Goal: Task Accomplishment & Management: Use online tool/utility

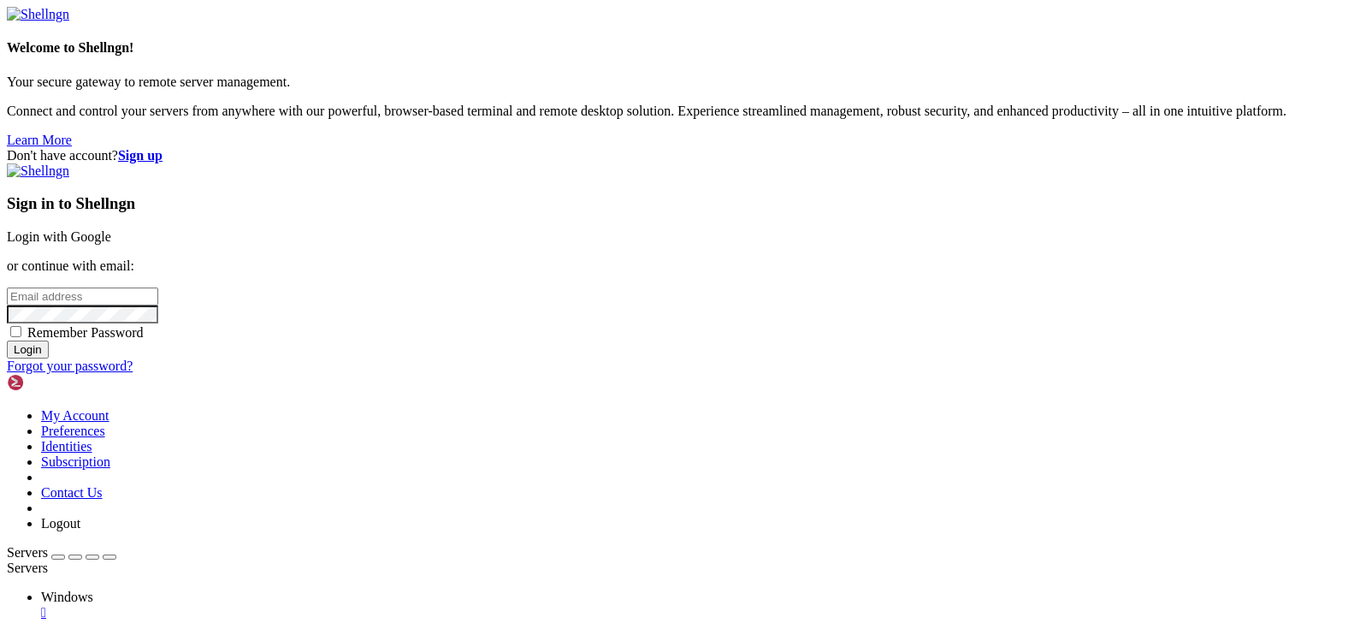
type input "[EMAIL_ADDRESS][DOMAIN_NAME]"
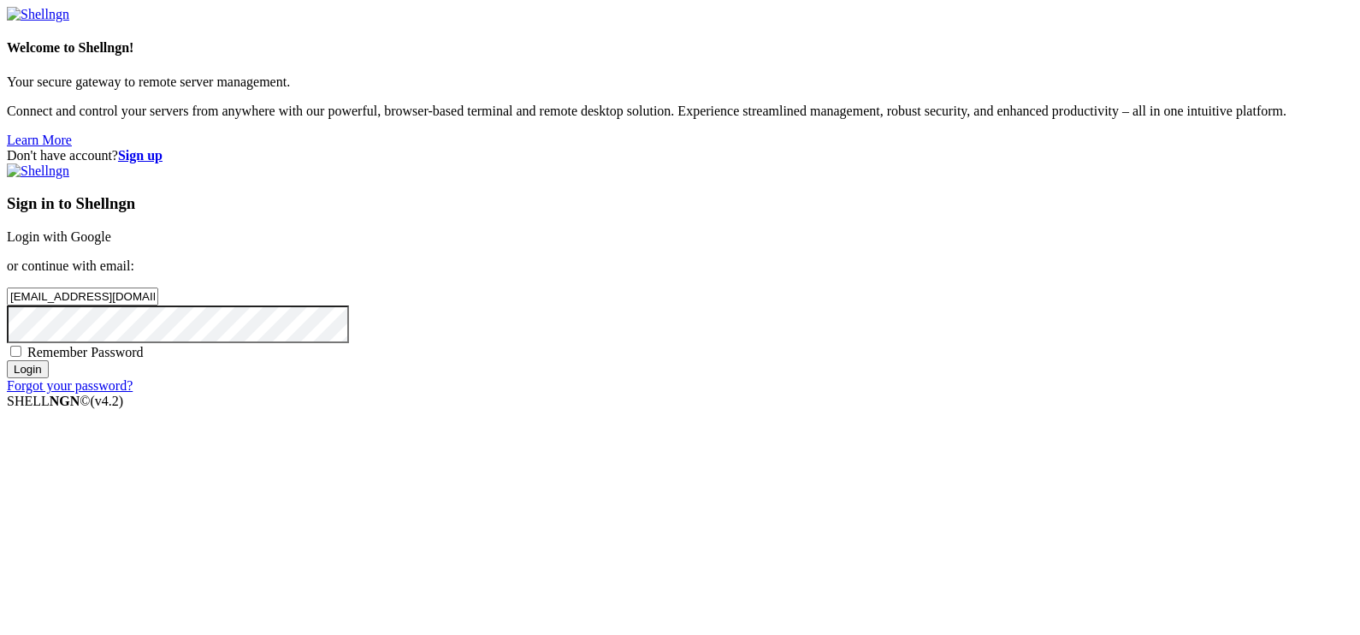
click at [49, 378] on input "Login" at bounding box center [28, 369] width 42 height 18
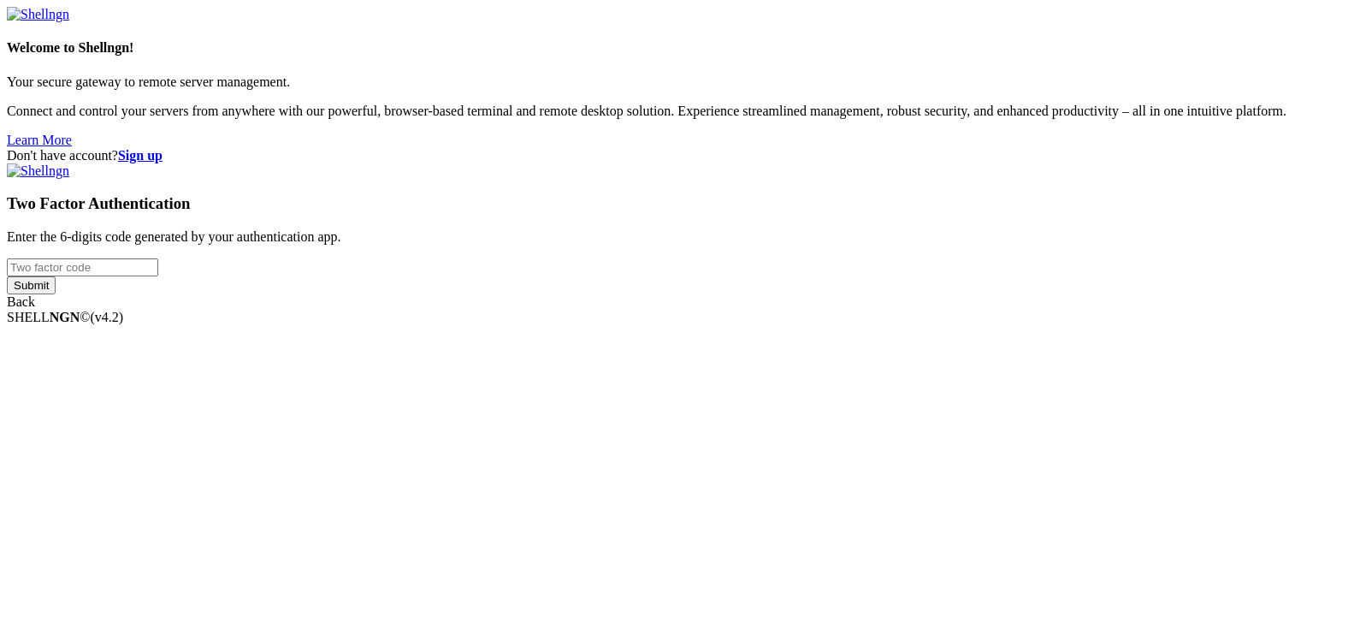
click at [158, 276] on input "number" at bounding box center [82, 267] width 151 height 18
type input "209577"
click at [56, 294] on input "Submit" at bounding box center [31, 285] width 49 height 18
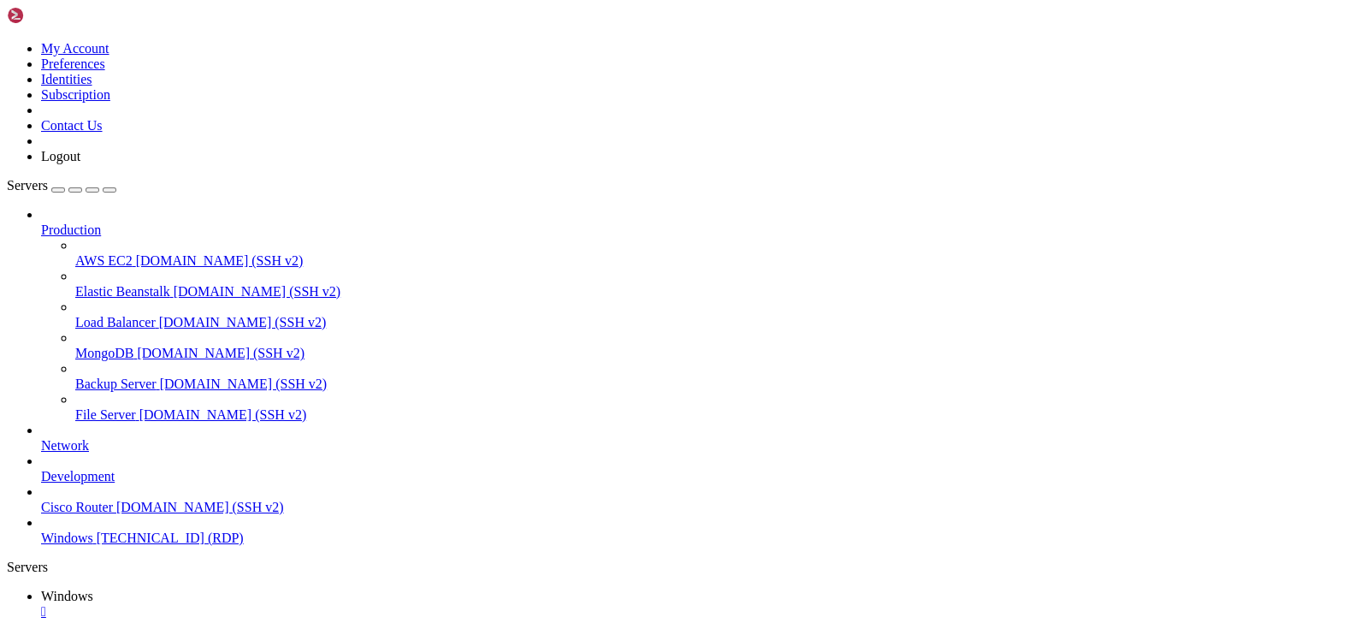
click at [109, 190] on icon "button" at bounding box center [109, 190] width 0 height 0
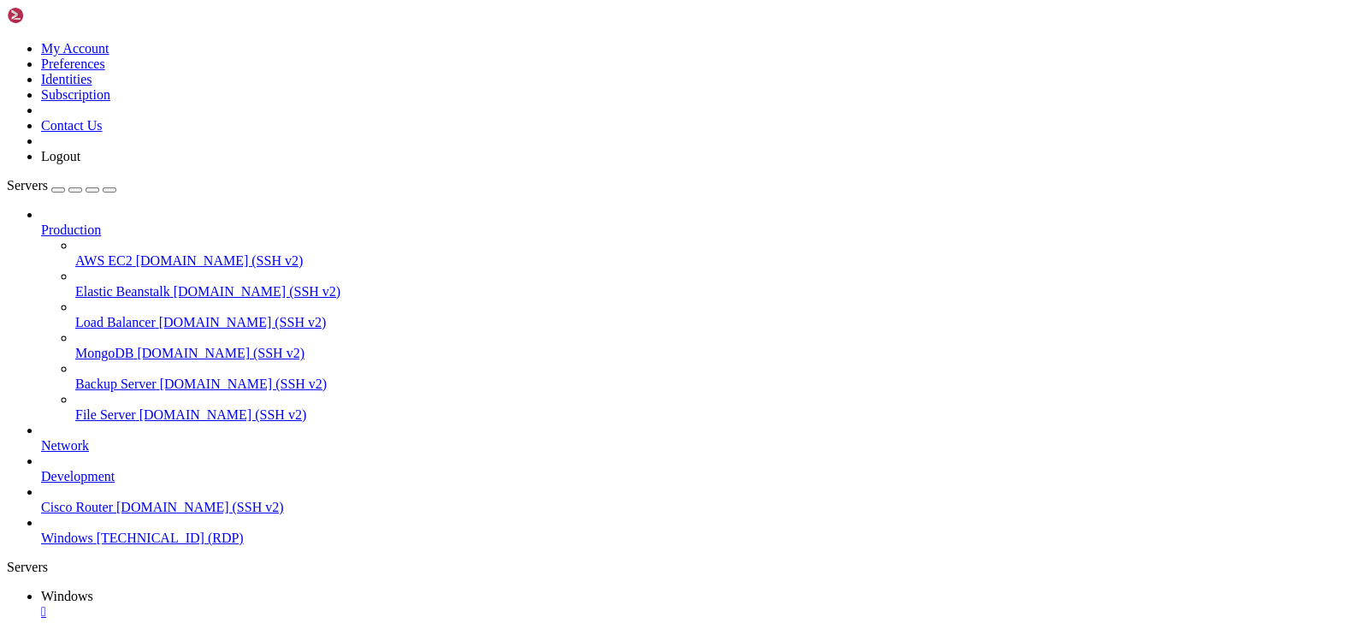
drag, startPoint x: 1187, startPoint y: 773, endPoint x: 567, endPoint y: 804, distance: 621.0
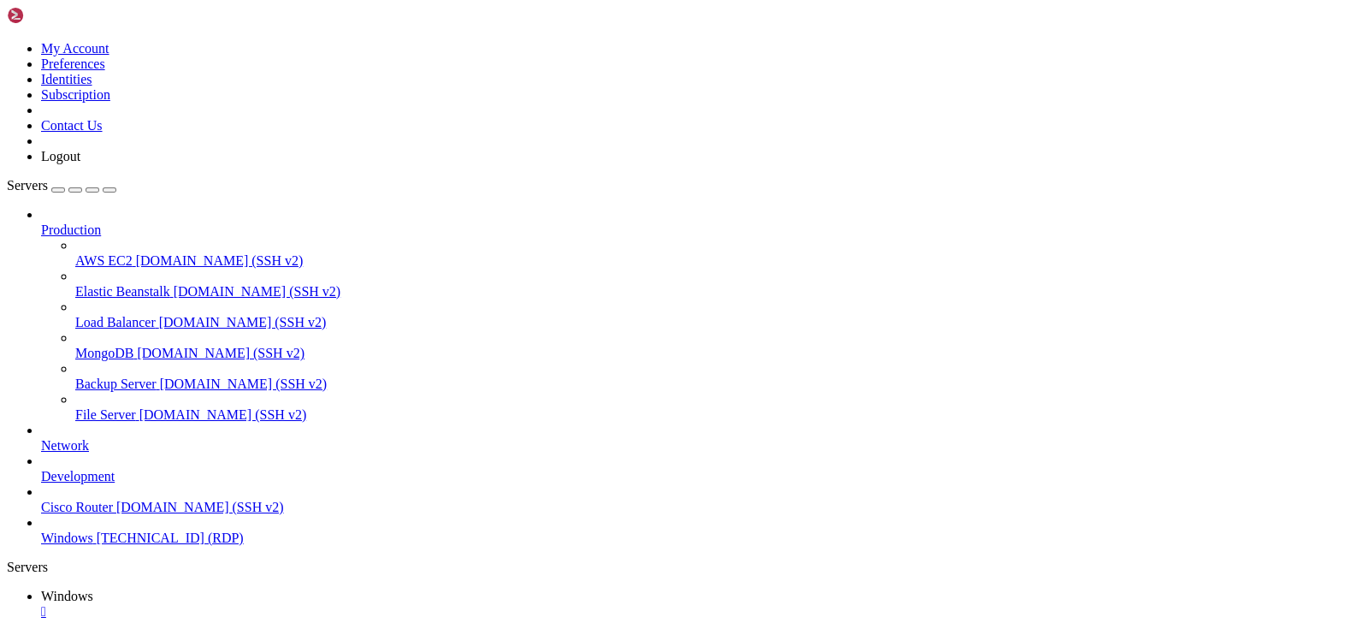
drag, startPoint x: 1139, startPoint y: 805, endPoint x: 1036, endPoint y: 856, distance: 115.5
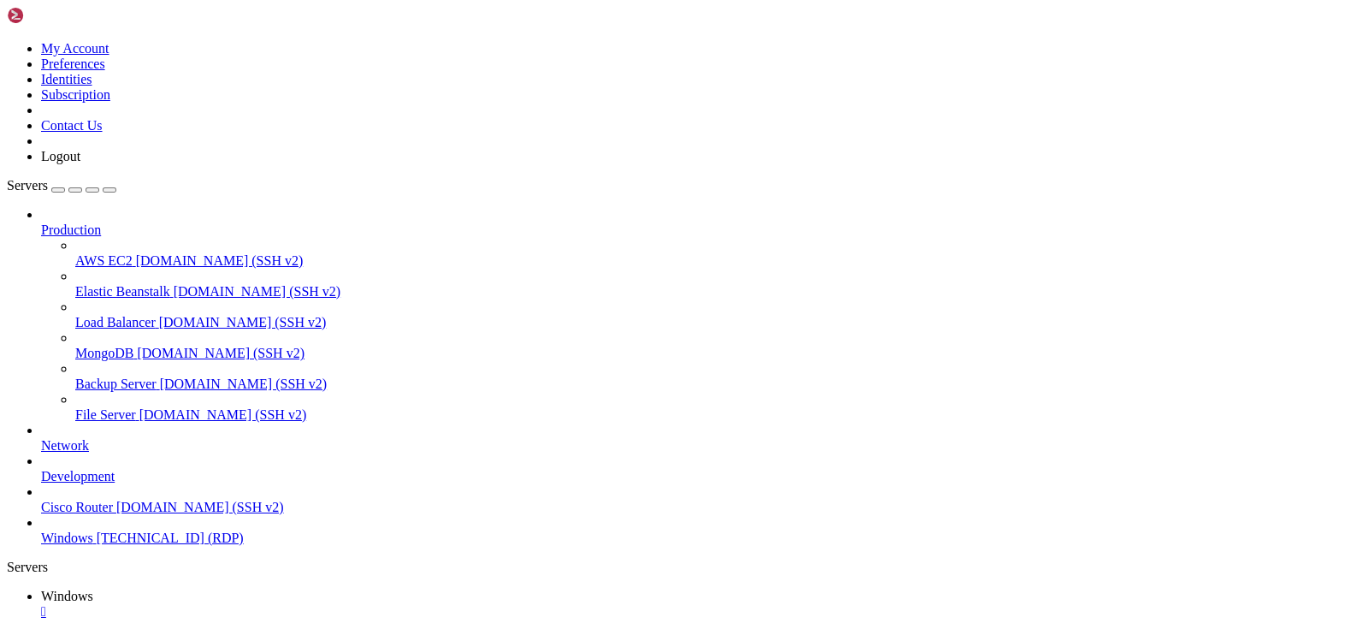
drag, startPoint x: 1157, startPoint y: 838, endPoint x: 1232, endPoint y: 955, distance: 138.6
drag, startPoint x: 1244, startPoint y: 978, endPoint x: 1081, endPoint y: 817, distance: 228.7
drag, startPoint x: 1081, startPoint y: 817, endPoint x: 1268, endPoint y: 950, distance: 228.8
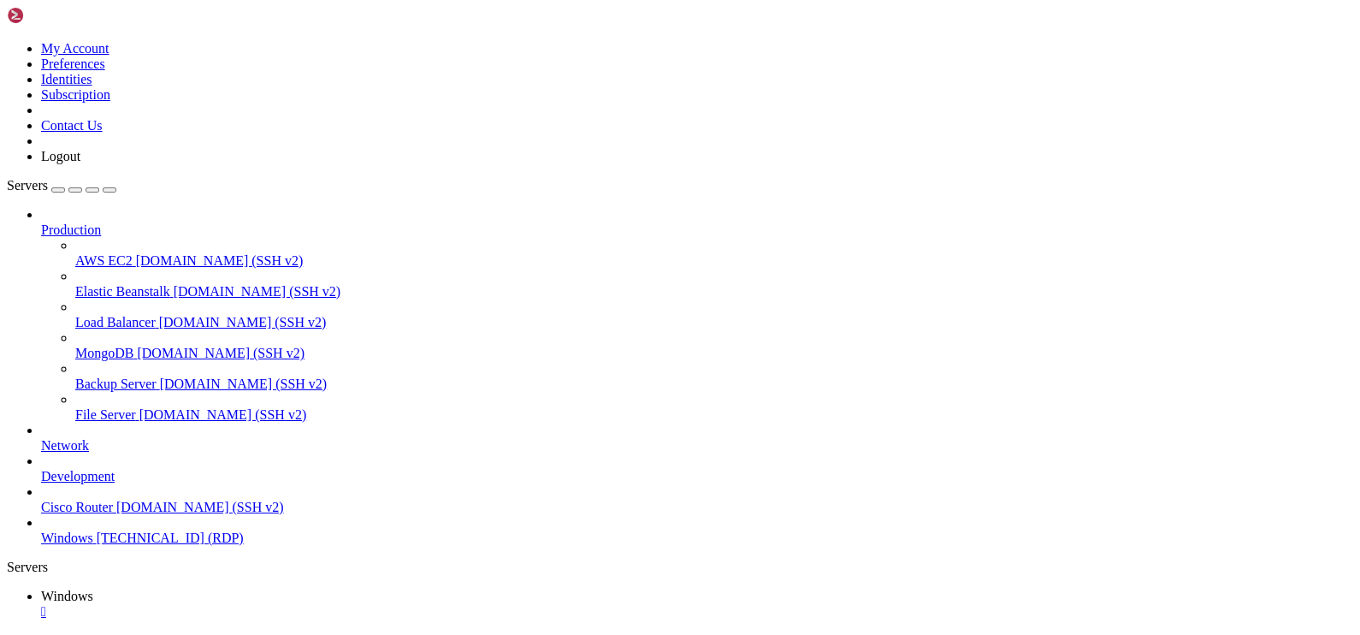
drag, startPoint x: 1268, startPoint y: 950, endPoint x: 1084, endPoint y: 799, distance: 237.7
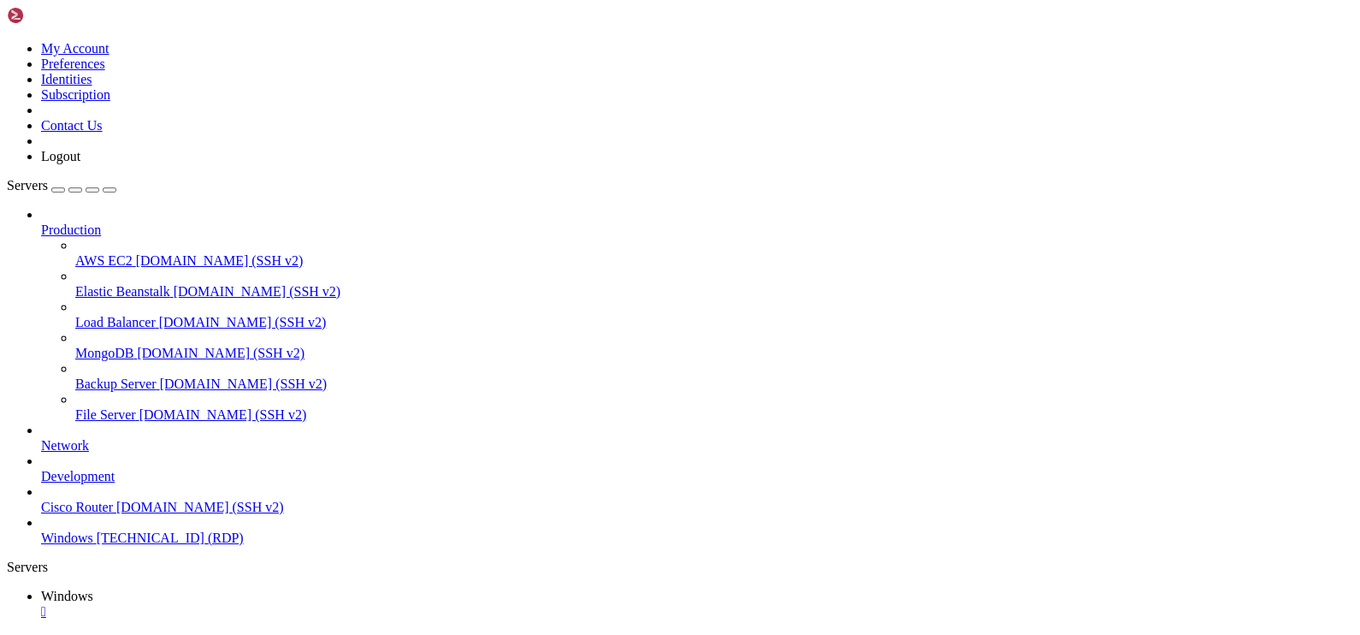
drag, startPoint x: 1169, startPoint y: 849, endPoint x: 1087, endPoint y: 995, distance: 167.3
drag, startPoint x: 1101, startPoint y: 976, endPoint x: 1259, endPoint y: 828, distance: 216.7
drag, startPoint x: 1259, startPoint y: 828, endPoint x: 1107, endPoint y: 992, distance: 224.0
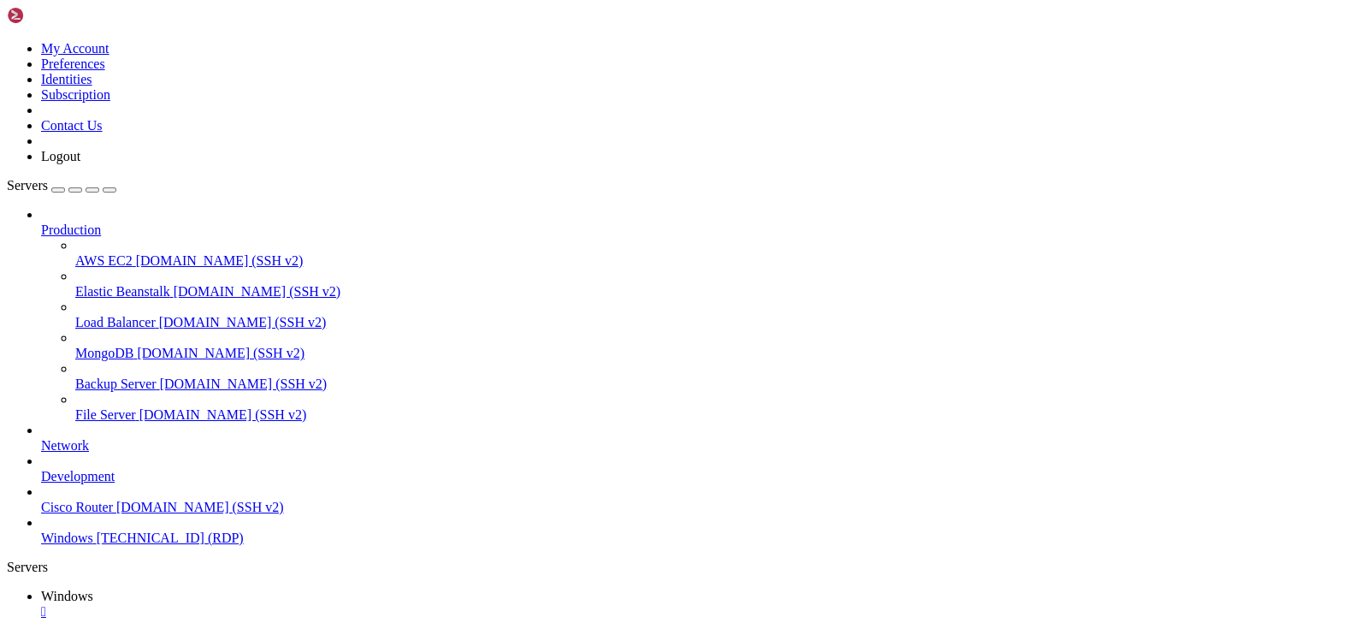
drag, startPoint x: 275, startPoint y: 1033, endPoint x: 242, endPoint y: 835, distance: 200.3
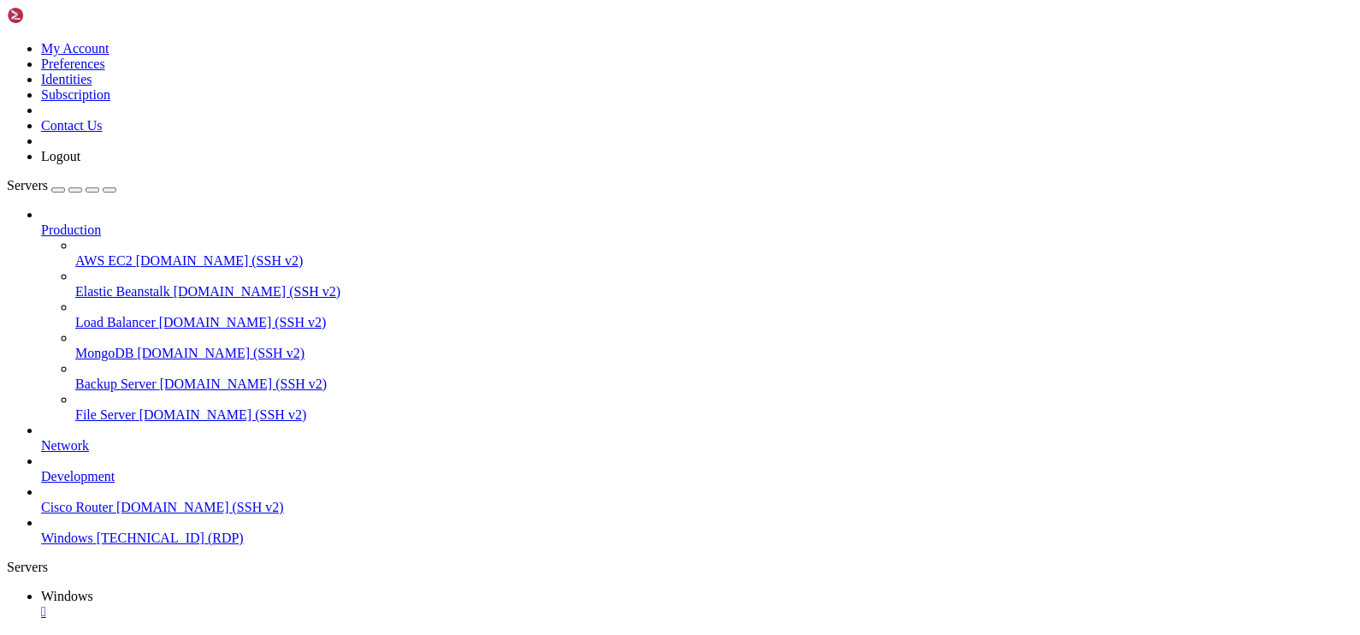
drag, startPoint x: 169, startPoint y: 836, endPoint x: 306, endPoint y: 1109, distance: 305.3
drag, startPoint x: 306, startPoint y: 1109, endPoint x: 216, endPoint y: 845, distance: 278.4
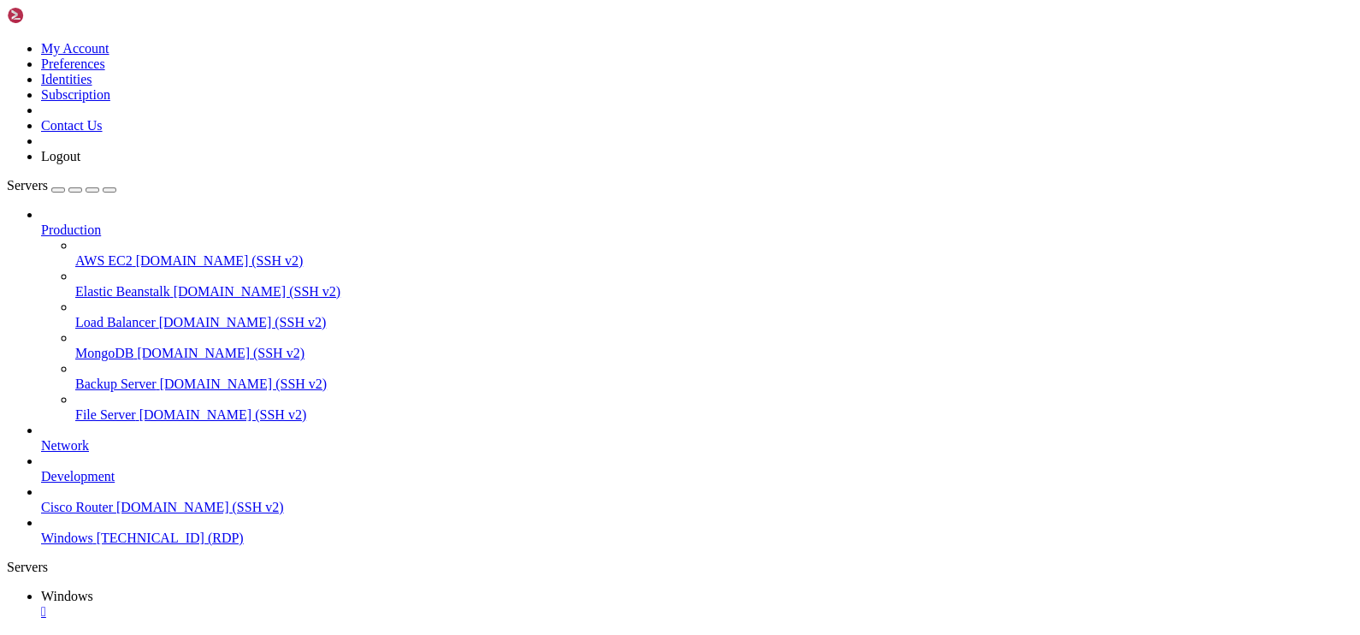
drag, startPoint x: 536, startPoint y: 944, endPoint x: 553, endPoint y: 953, distance: 18.8
drag, startPoint x: 104, startPoint y: 770, endPoint x: 1268, endPoint y: 852, distance: 1166.3
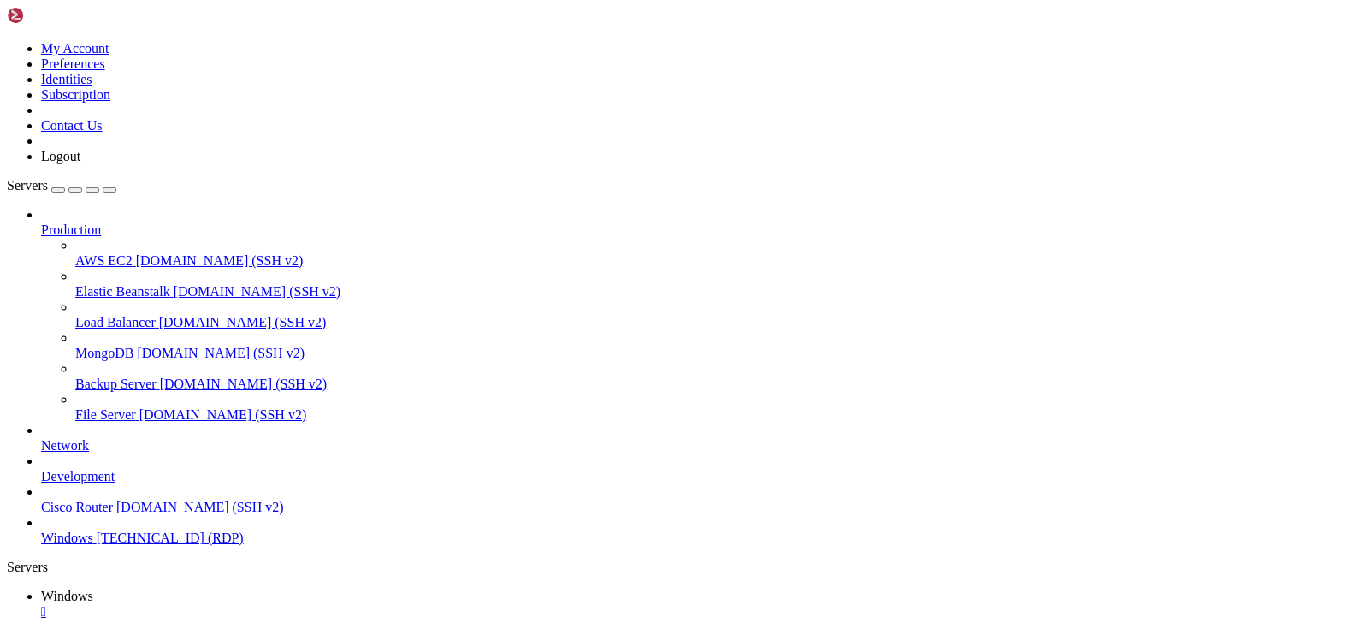
drag, startPoint x: 157, startPoint y: 1237, endPoint x: 153, endPoint y: 855, distance: 381.6
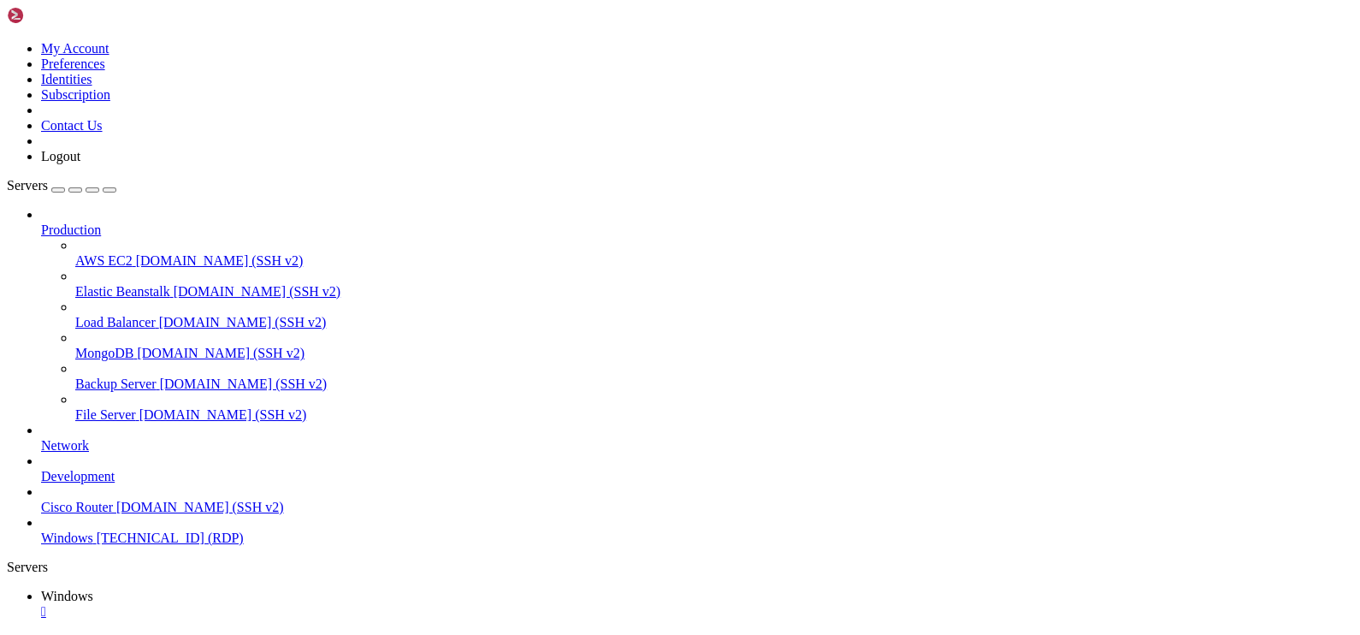
drag, startPoint x: 566, startPoint y: 1091, endPoint x: 289, endPoint y: 1086, distance: 277.2
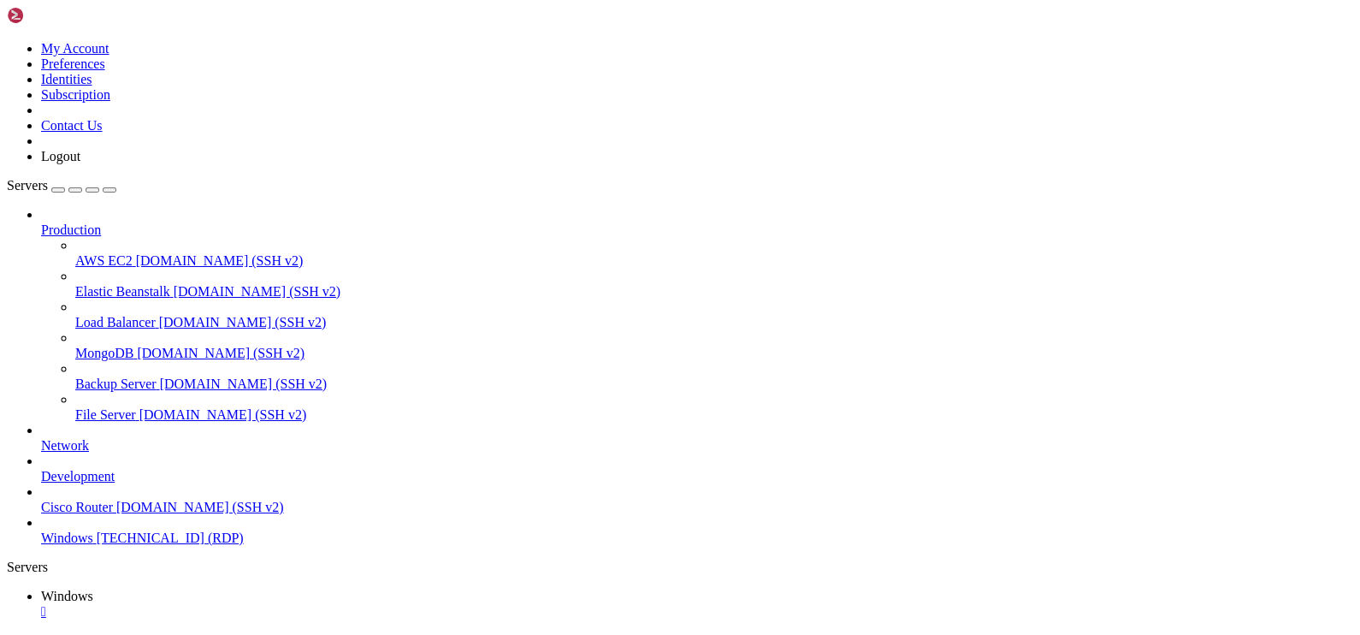
drag, startPoint x: 252, startPoint y: 835, endPoint x: 157, endPoint y: 812, distance: 97.7
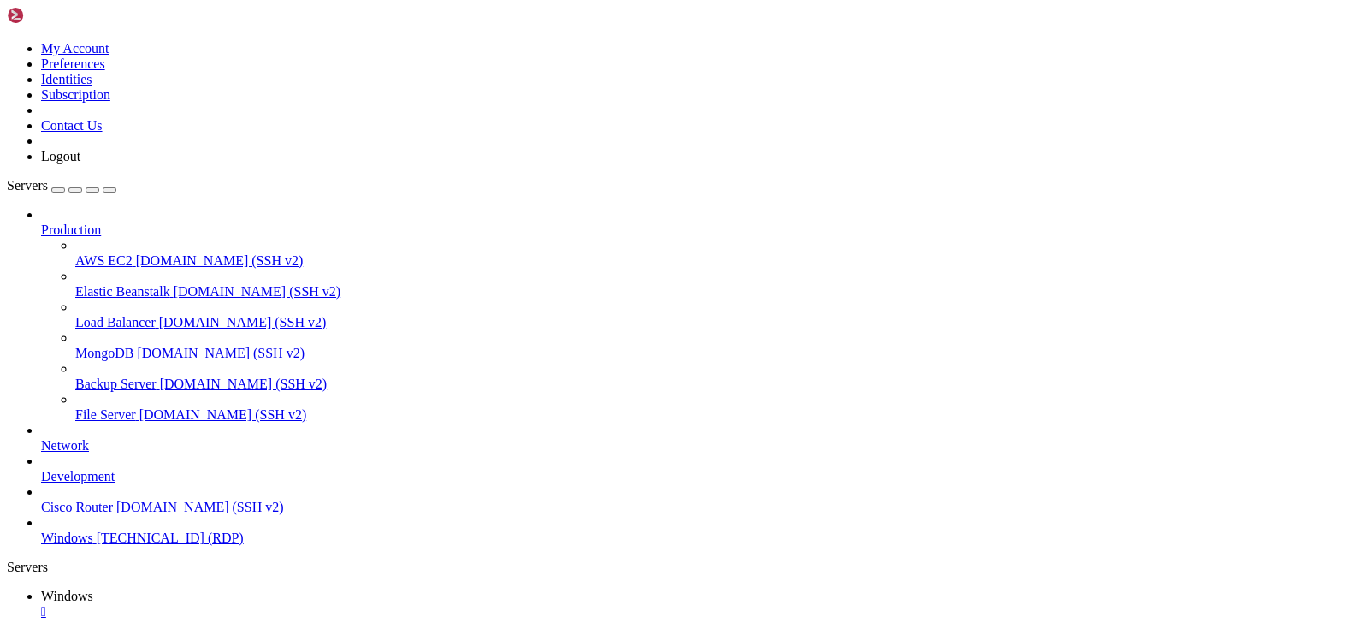
drag, startPoint x: 1250, startPoint y: 848, endPoint x: 1346, endPoint y: 976, distance: 160.1
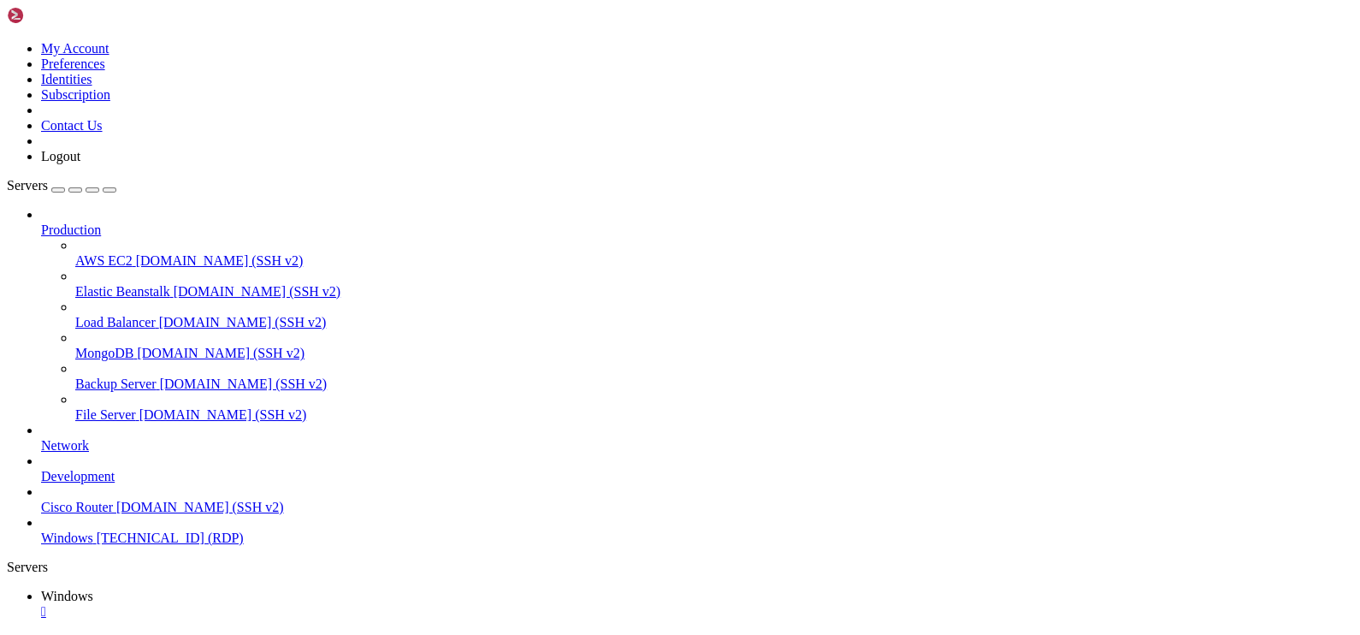
drag, startPoint x: 1318, startPoint y: 945, endPoint x: 1067, endPoint y: 1330, distance: 459.8
drag, startPoint x: 1322, startPoint y: 944, endPoint x: 929, endPoint y: 1339, distance: 557.1
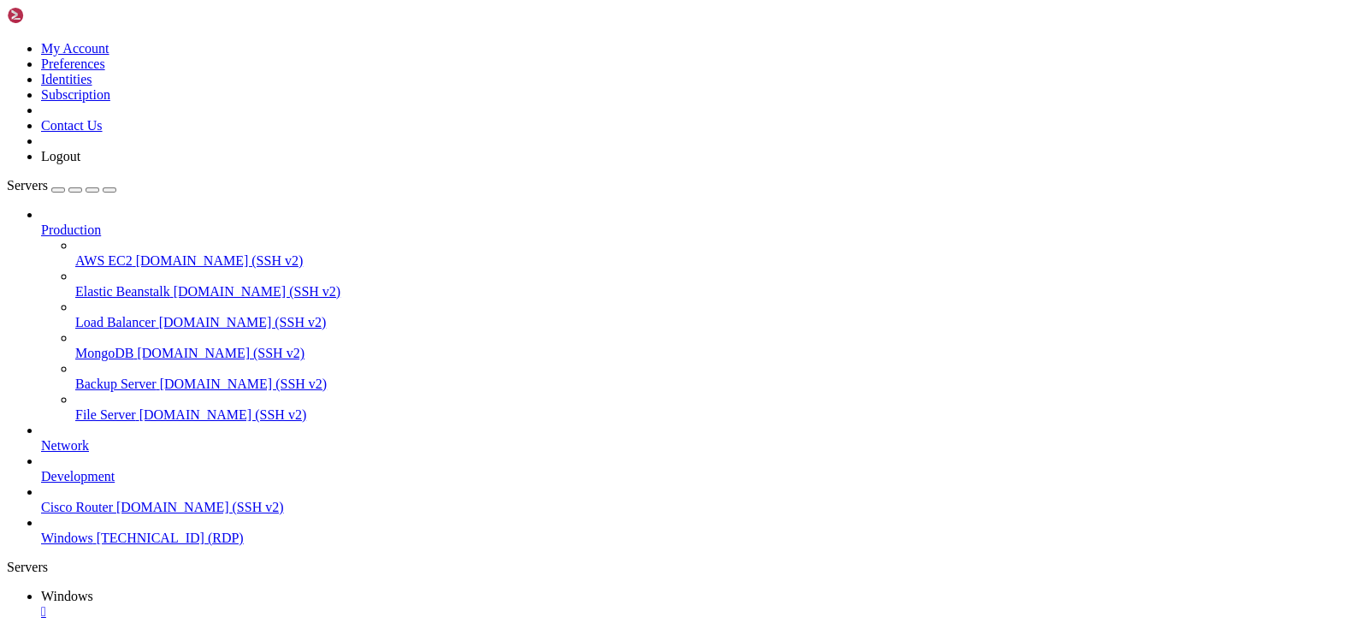
drag, startPoint x: 464, startPoint y: 832, endPoint x: 285, endPoint y: 828, distance: 178.8
drag, startPoint x: 467, startPoint y: 839, endPoint x: 163, endPoint y: 817, distance: 305.4
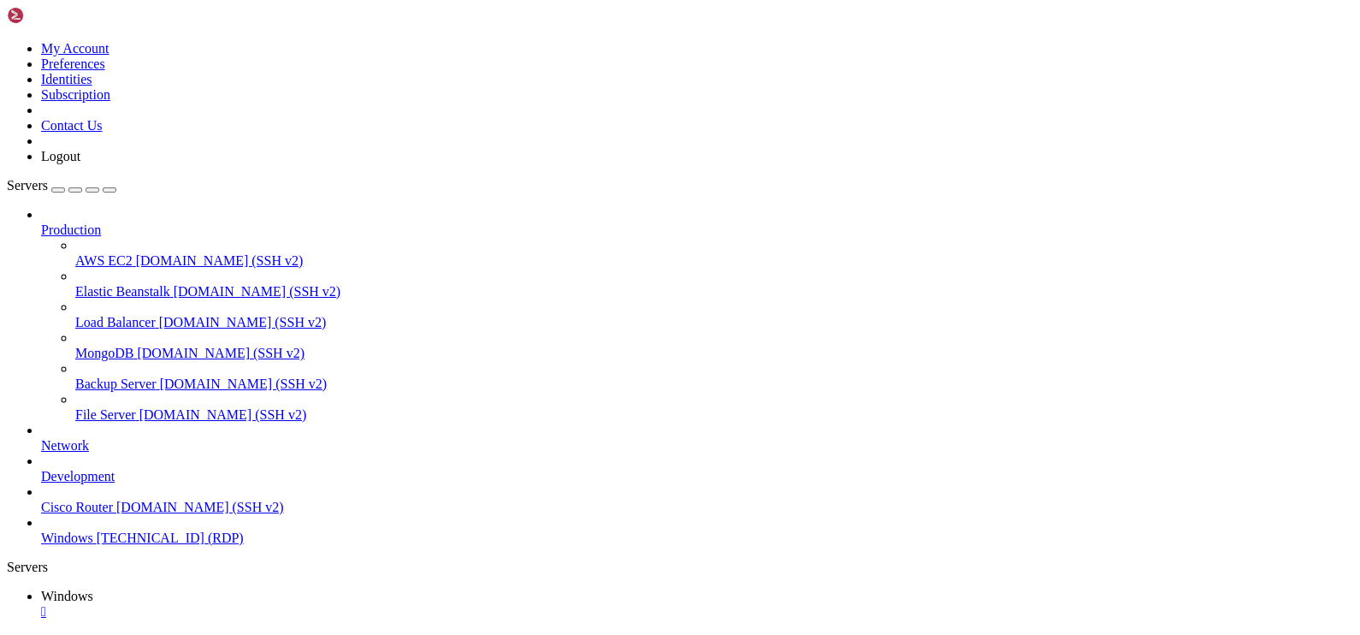
drag, startPoint x: 629, startPoint y: 970, endPoint x: 494, endPoint y: 968, distance: 134.3
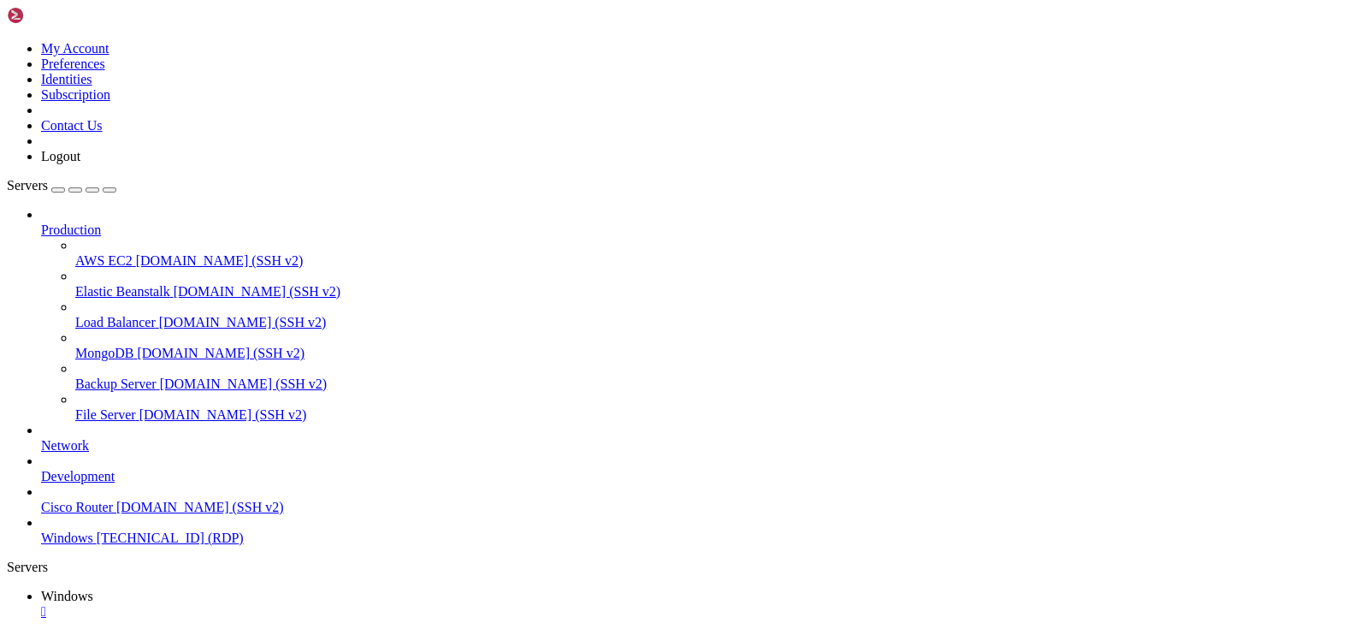
drag, startPoint x: 167, startPoint y: 770, endPoint x: 204, endPoint y: 776, distance: 38.1
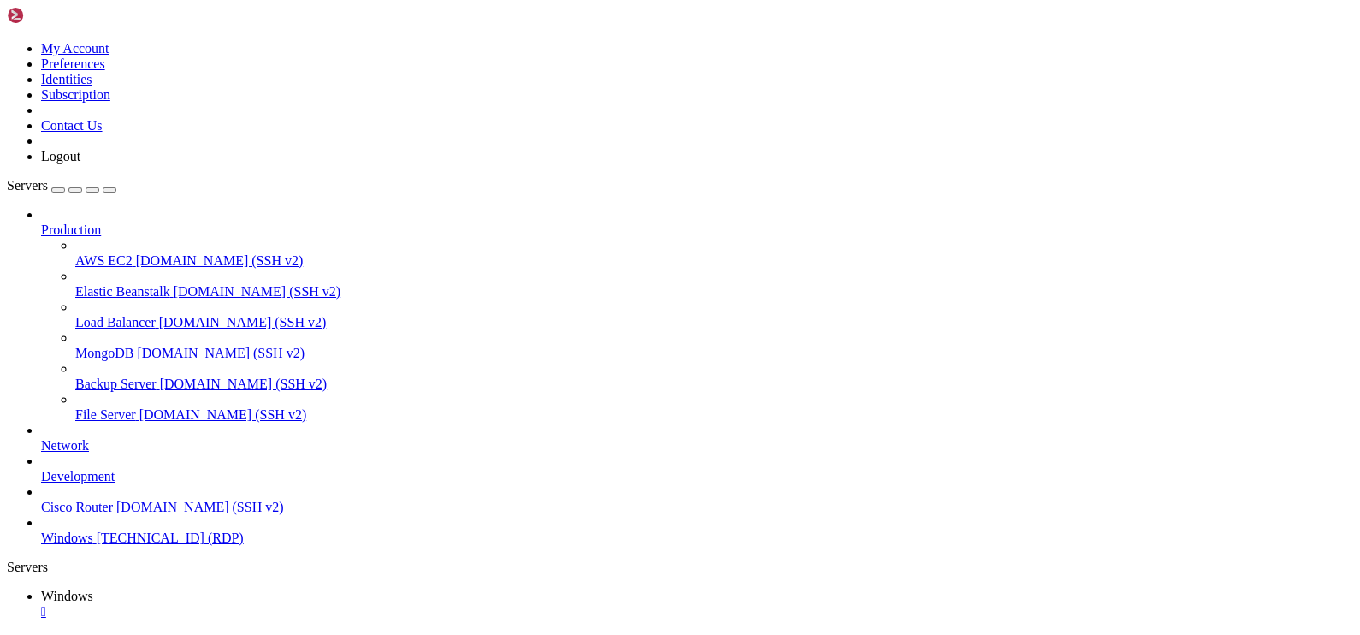
drag, startPoint x: 158, startPoint y: 771, endPoint x: 1162, endPoint y: 956, distance: 1020.3
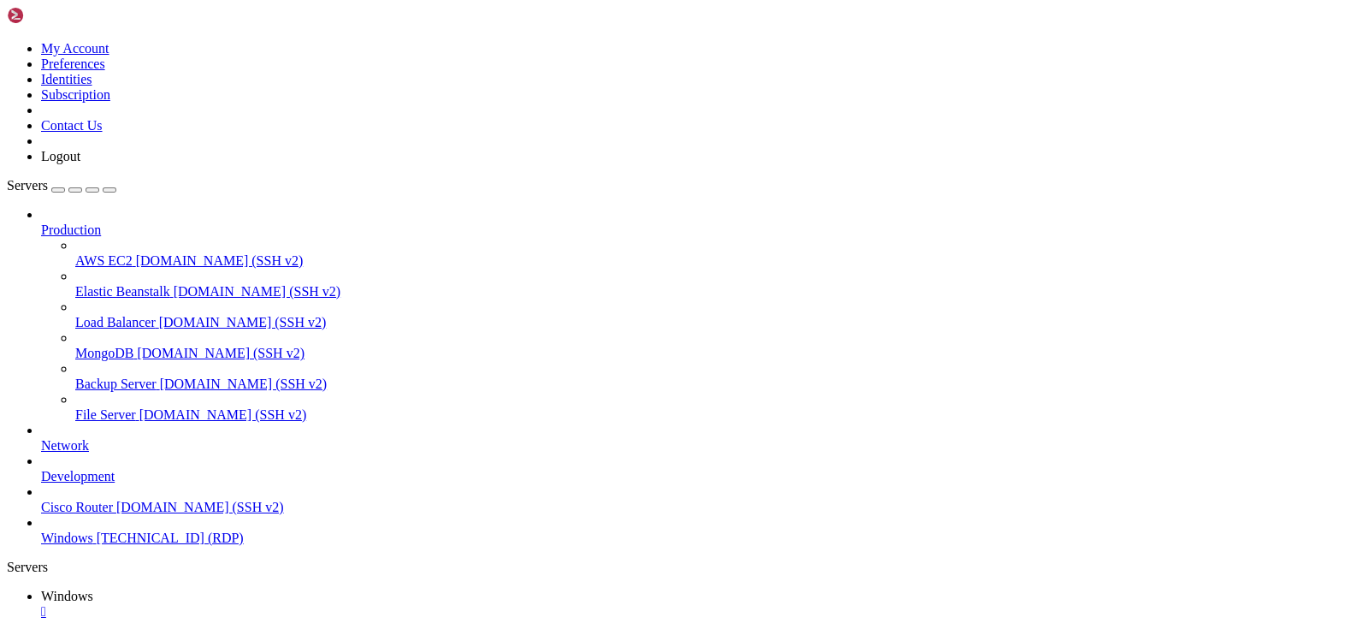
drag, startPoint x: 299, startPoint y: 1180, endPoint x: 208, endPoint y: 901, distance: 293.5
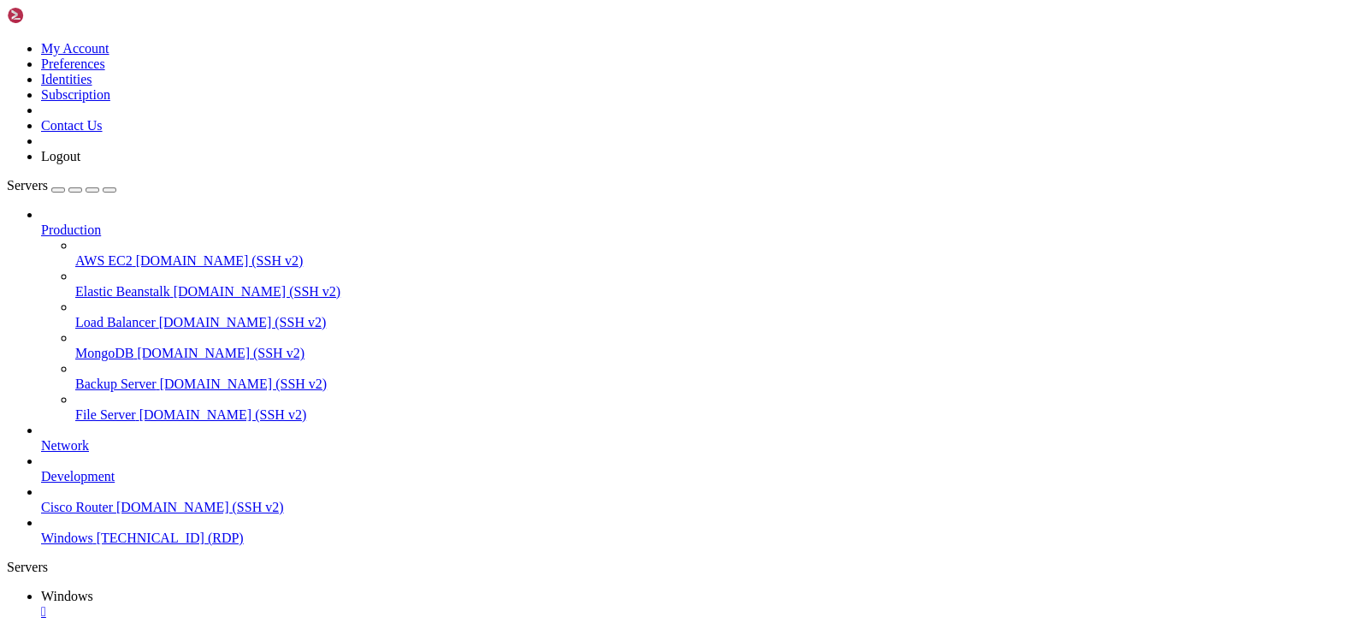
drag, startPoint x: 917, startPoint y: 1160, endPoint x: 349, endPoint y: 893, distance: 627.6
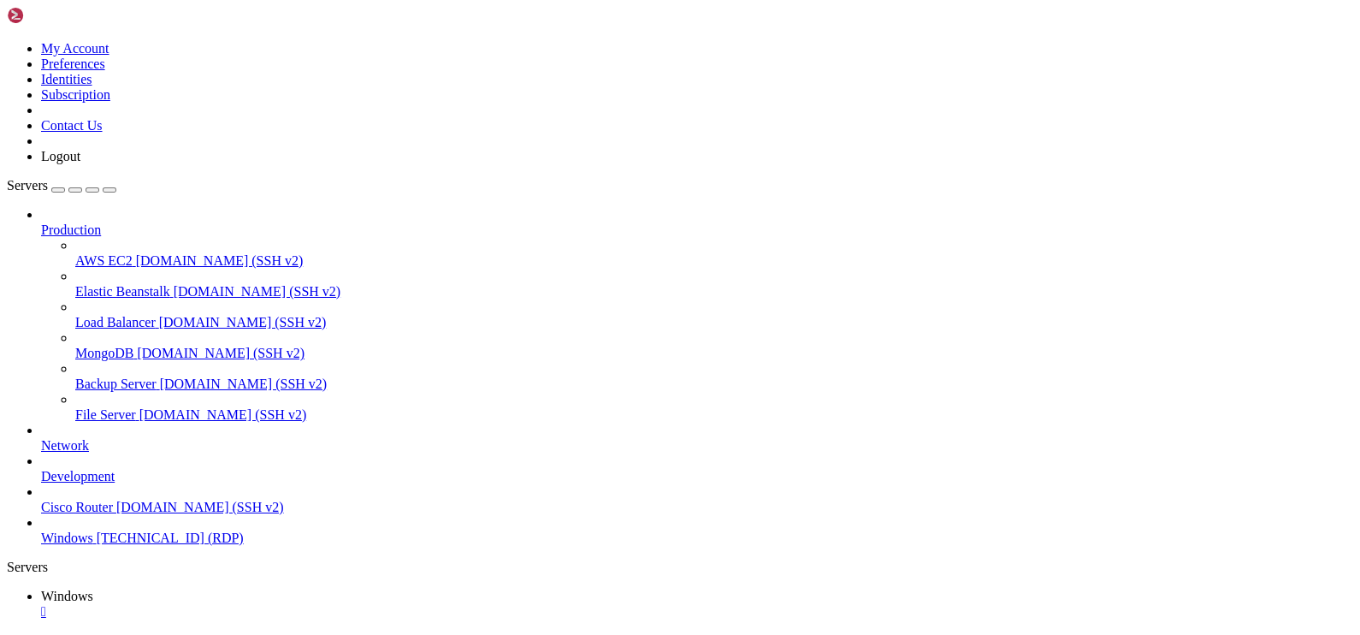
drag, startPoint x: 177, startPoint y: 762, endPoint x: 1178, endPoint y: 823, distance: 1002.7
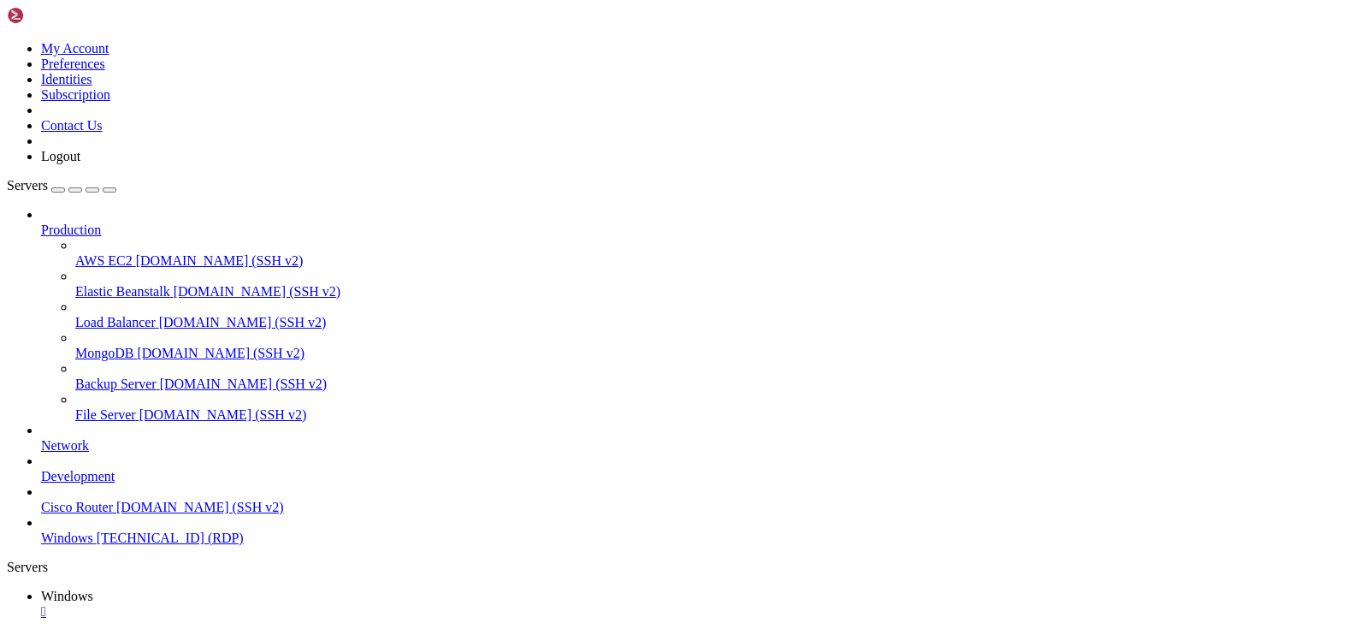
drag, startPoint x: 396, startPoint y: 1158, endPoint x: 342, endPoint y: 908, distance: 256.4
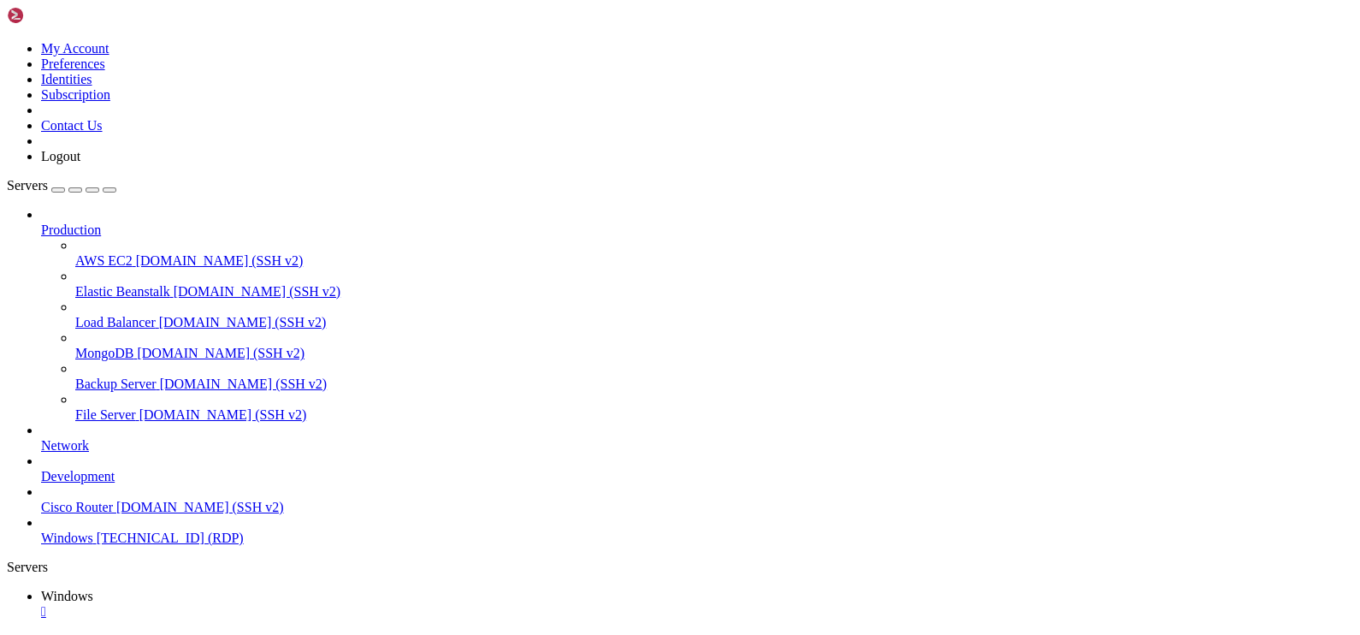
drag, startPoint x: 103, startPoint y: 772, endPoint x: 1306, endPoint y: 787, distance: 1203.7
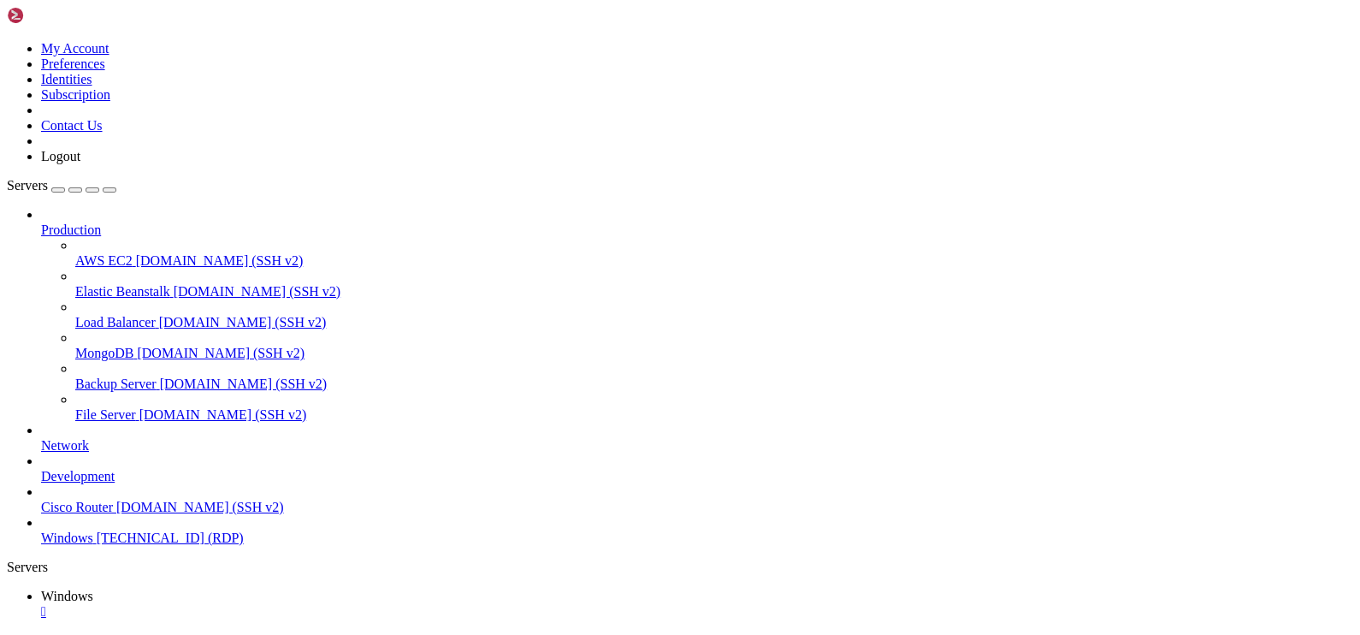
drag, startPoint x: 150, startPoint y: 771, endPoint x: 1192, endPoint y: 940, distance: 1055.6
drag, startPoint x: 887, startPoint y: 871, endPoint x: 743, endPoint y: 876, distance: 143.8
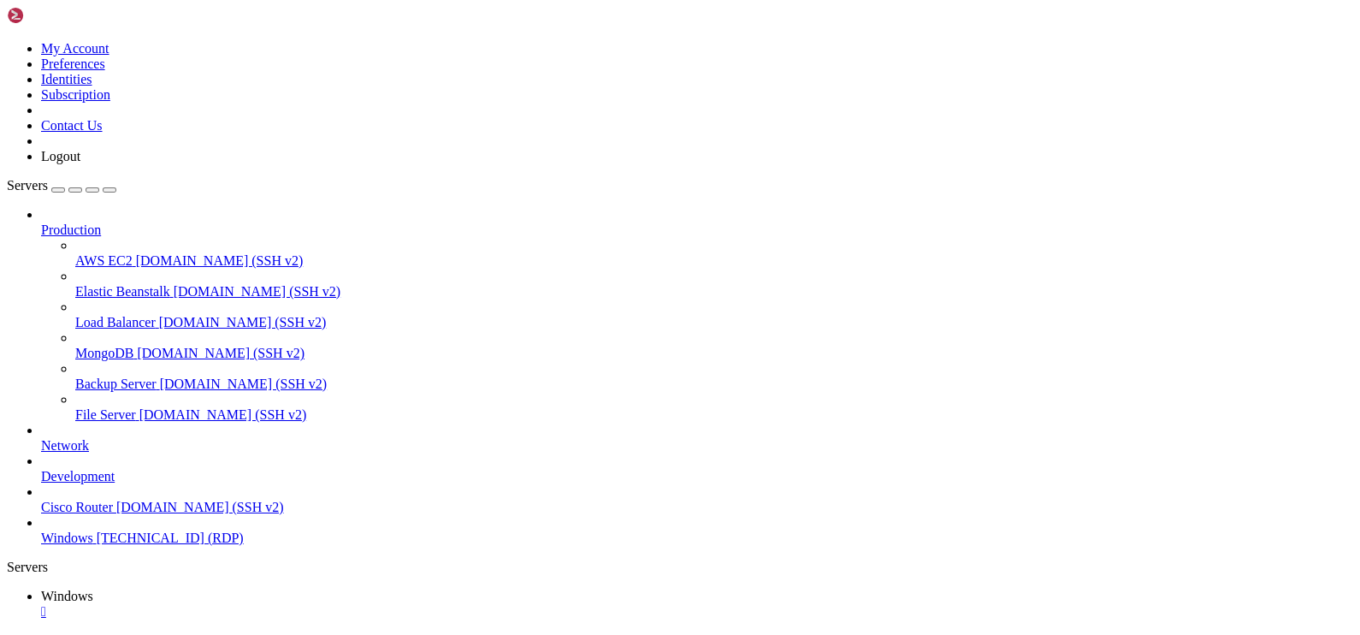
drag, startPoint x: 110, startPoint y: 775, endPoint x: 1267, endPoint y: 1053, distance: 1189.5
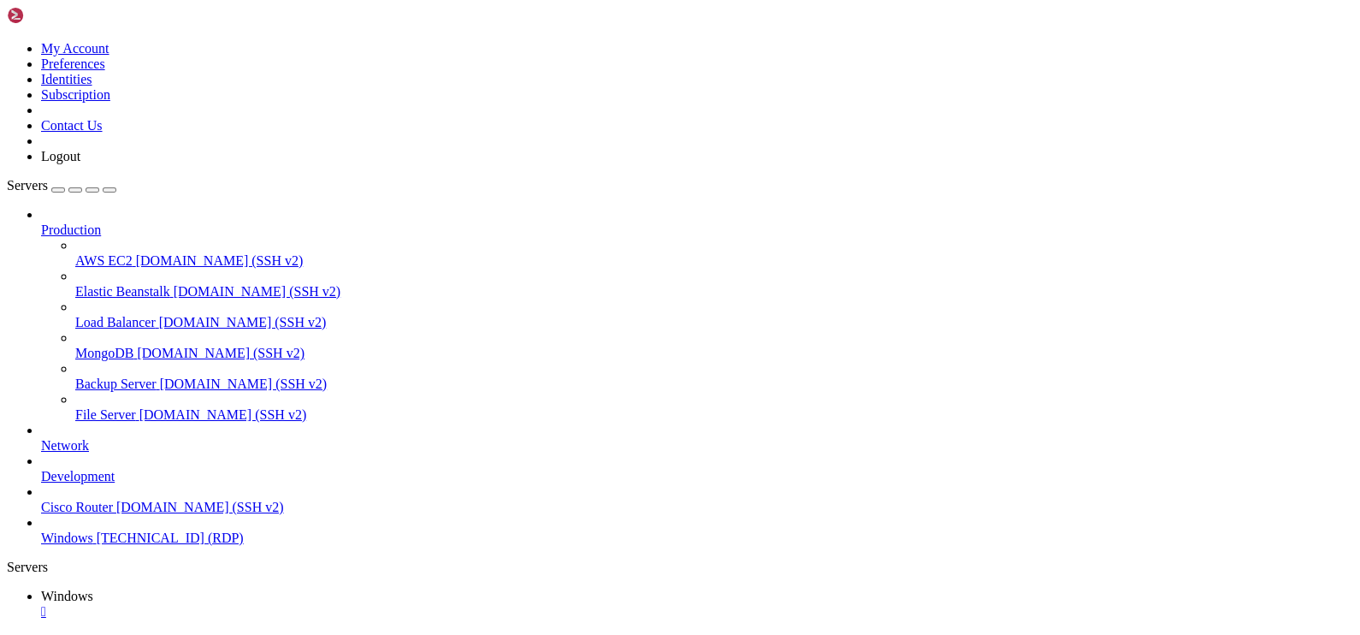
drag, startPoint x: 137, startPoint y: 766, endPoint x: 1095, endPoint y: 800, distance: 958.7
drag, startPoint x: 595, startPoint y: 769, endPoint x: 1193, endPoint y: 814, distance: 599.6
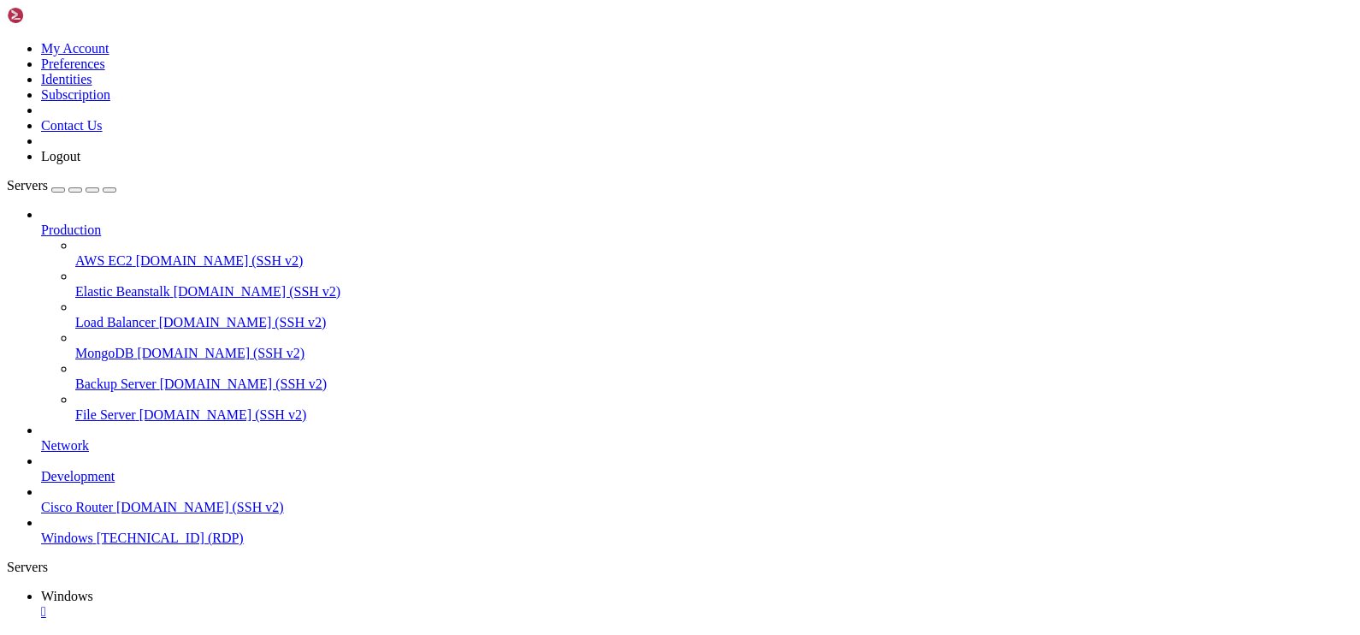
drag, startPoint x: 873, startPoint y: 1171, endPoint x: 873, endPoint y: 1149, distance: 22.3
drag, startPoint x: 877, startPoint y: 1154, endPoint x: 868, endPoint y: 1193, distance: 40.3
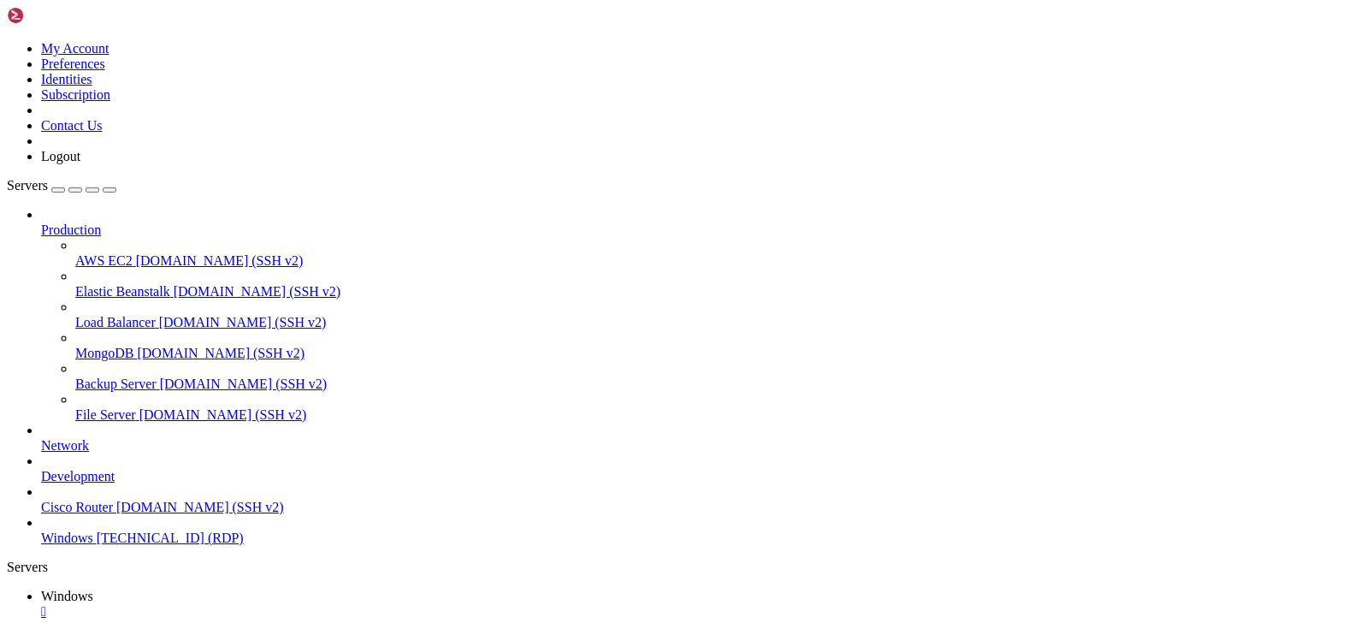
drag, startPoint x: 763, startPoint y: 809, endPoint x: 921, endPoint y: 842, distance: 161.6
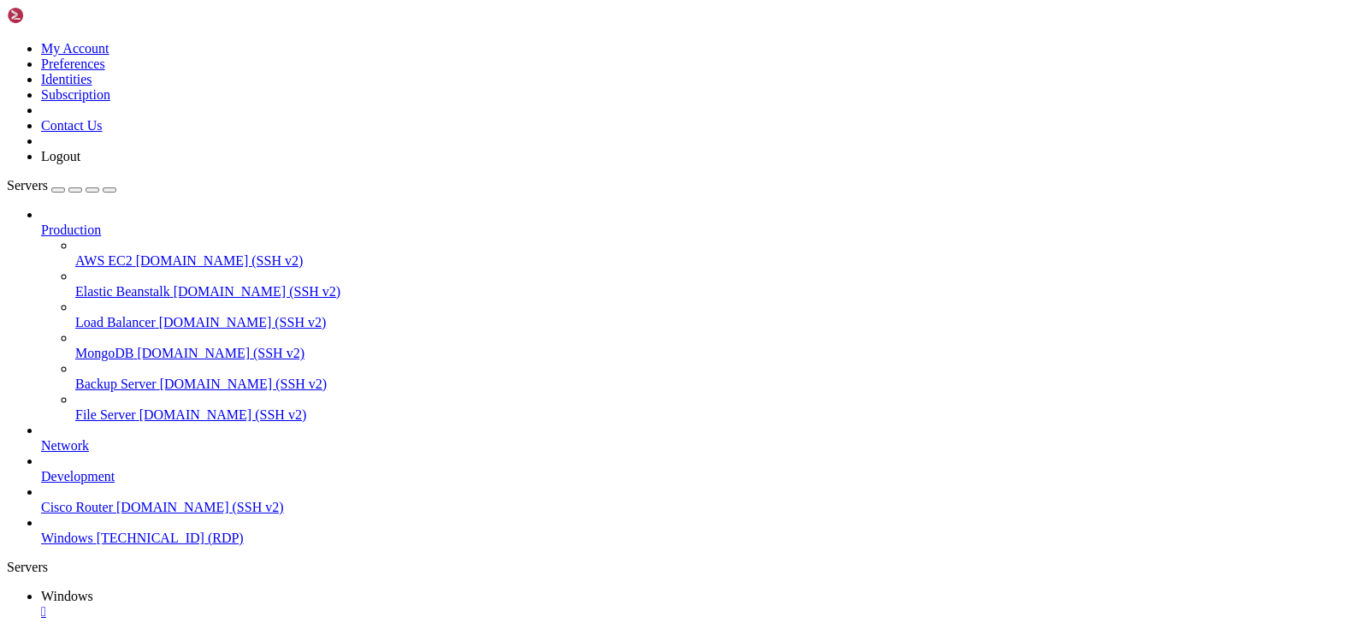
drag, startPoint x: 897, startPoint y: 843, endPoint x: 859, endPoint y: 800, distance: 57.0
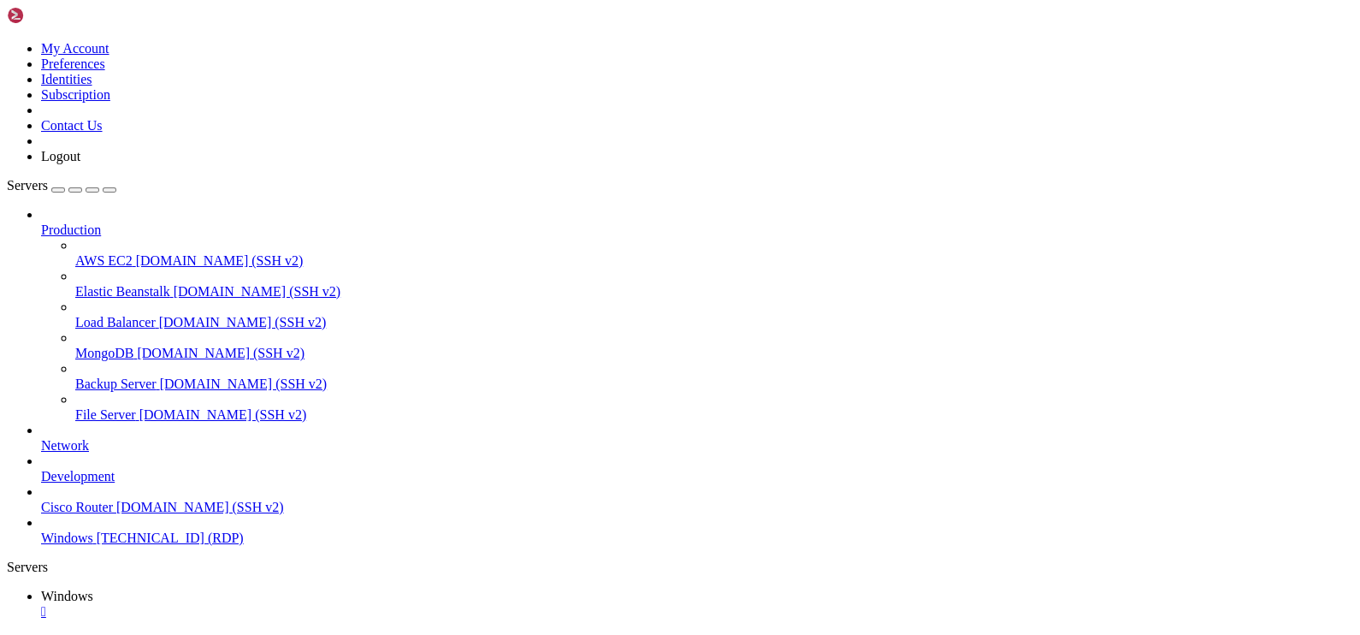
drag, startPoint x: 707, startPoint y: 782, endPoint x: 851, endPoint y: 789, distance: 143.9
drag, startPoint x: 851, startPoint y: 789, endPoint x: 633, endPoint y: 782, distance: 218.2
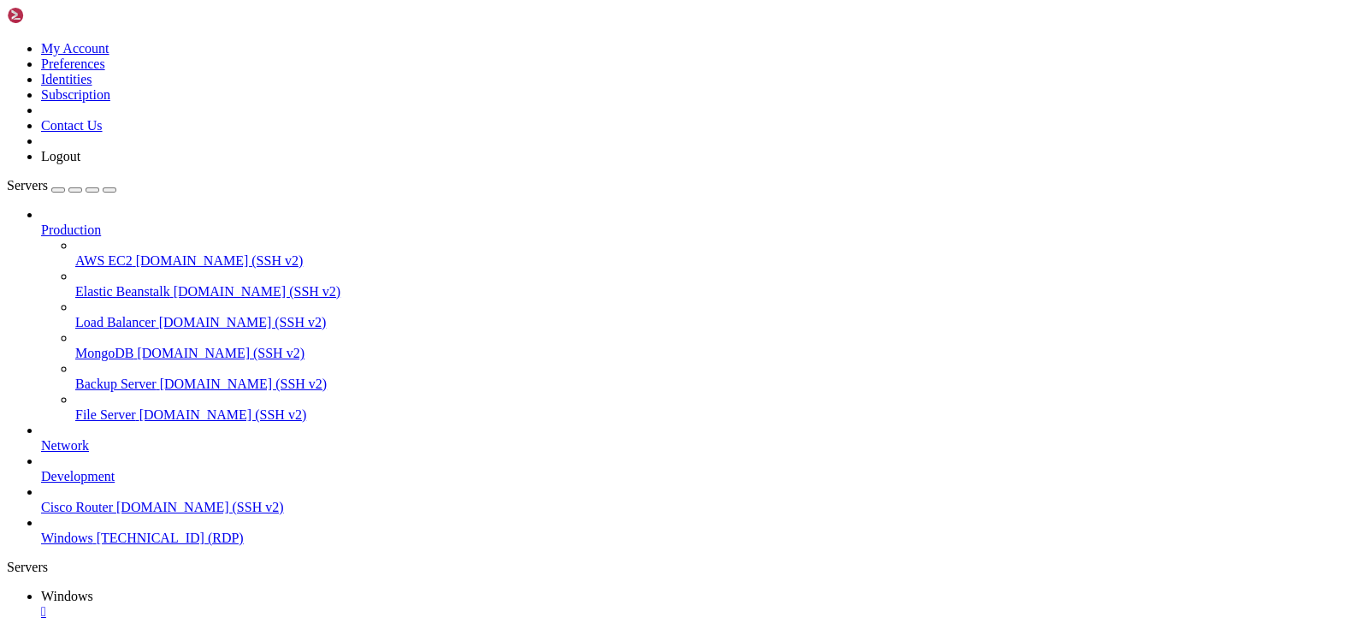
drag, startPoint x: 699, startPoint y: 775, endPoint x: 899, endPoint y: 784, distance: 200.4
drag, startPoint x: 899, startPoint y: 784, endPoint x: 977, endPoint y: 767, distance: 79.7
drag, startPoint x: 977, startPoint y: 767, endPoint x: 503, endPoint y: 765, distance: 473.9
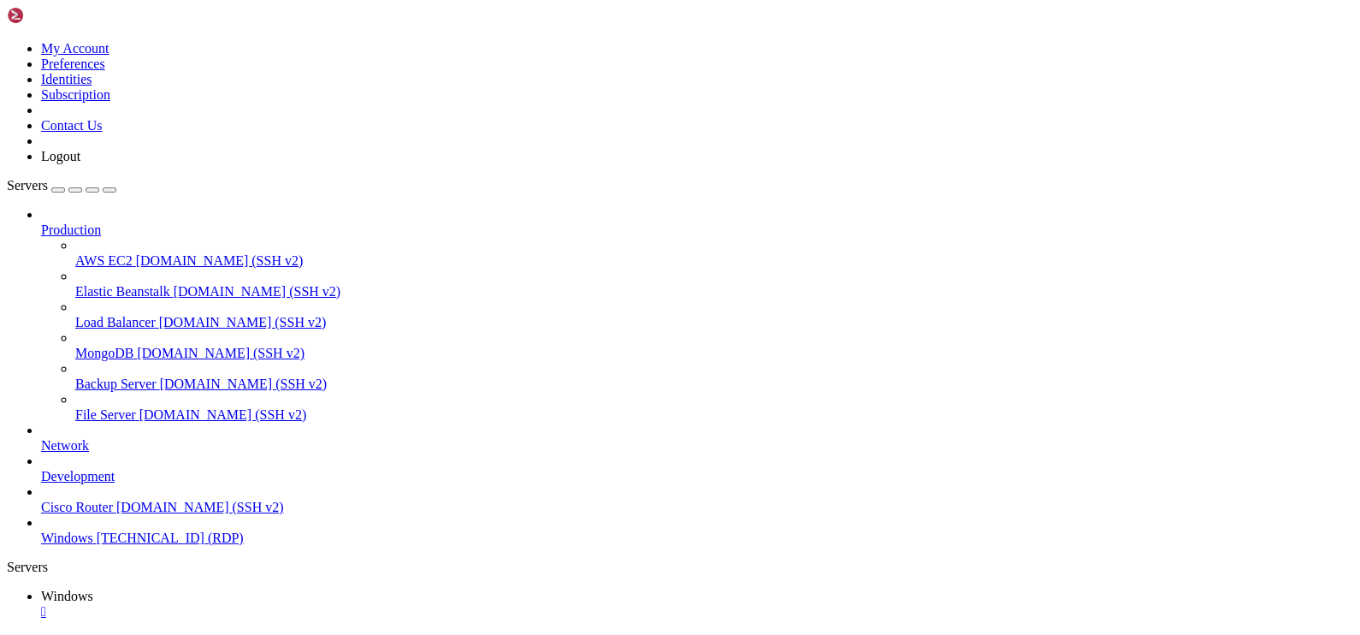
drag, startPoint x: 1259, startPoint y: 805, endPoint x: 581, endPoint y: 771, distance: 679.2
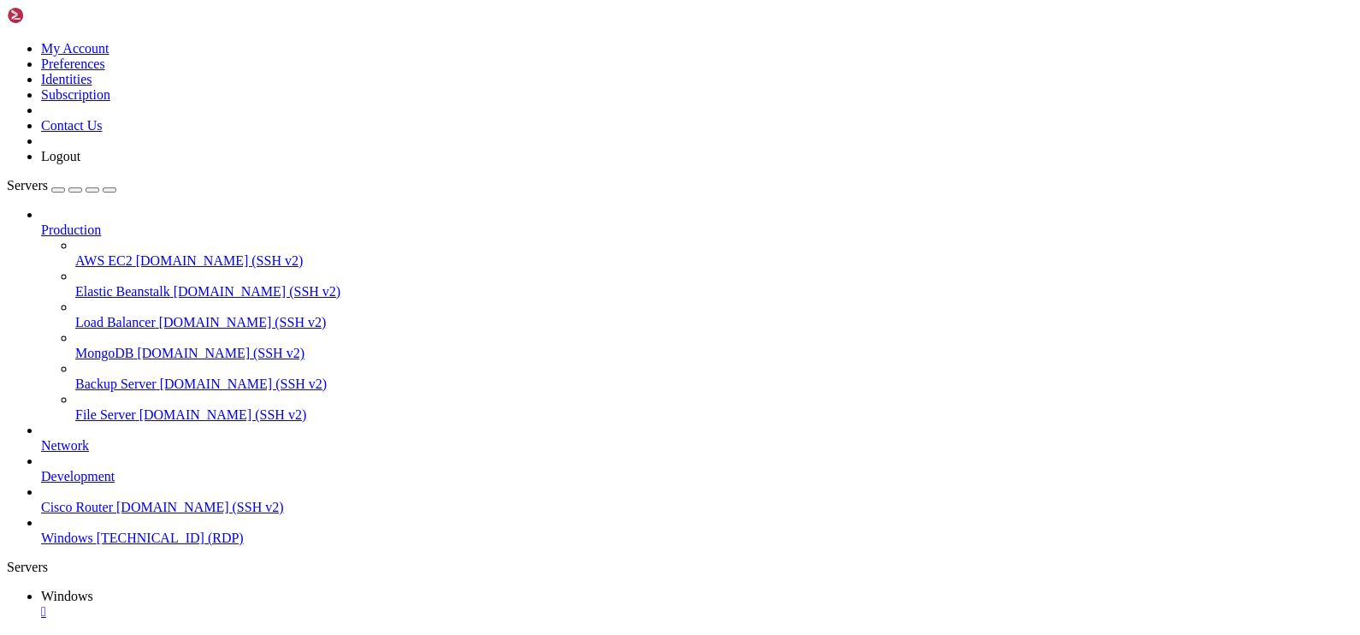
drag, startPoint x: 496, startPoint y: 771, endPoint x: 1027, endPoint y: 775, distance: 530.4
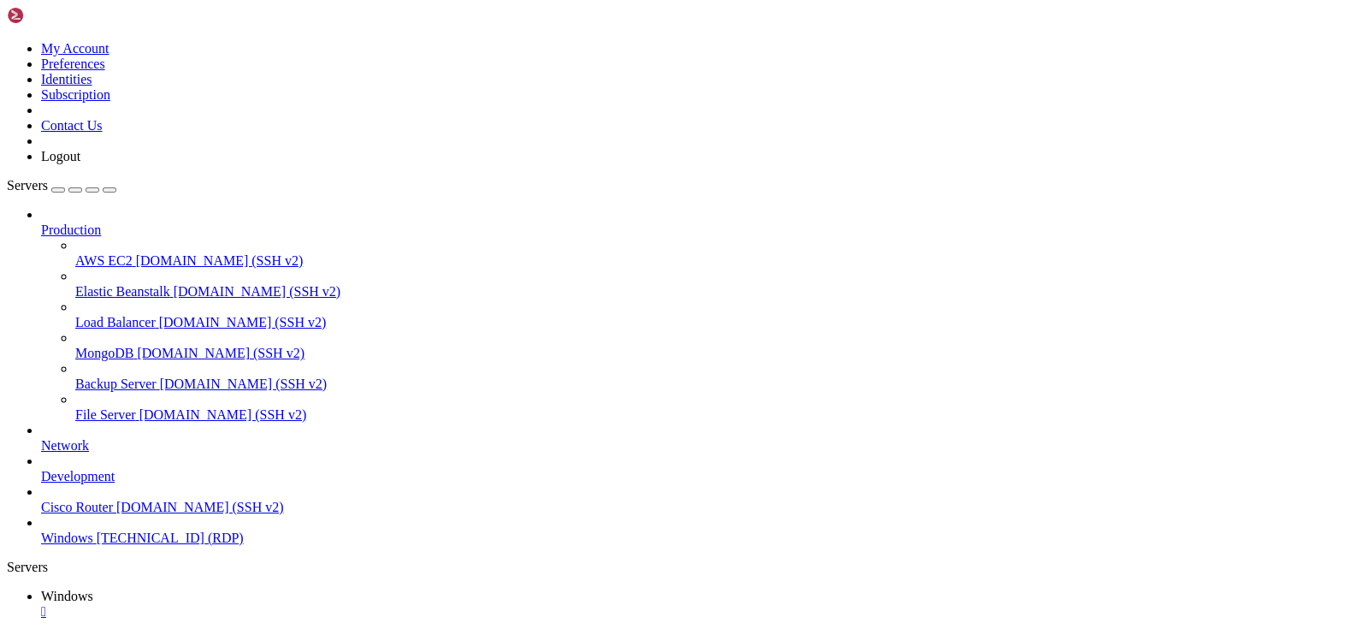
drag, startPoint x: 812, startPoint y: 859, endPoint x: 771, endPoint y: 1240, distance: 383.7
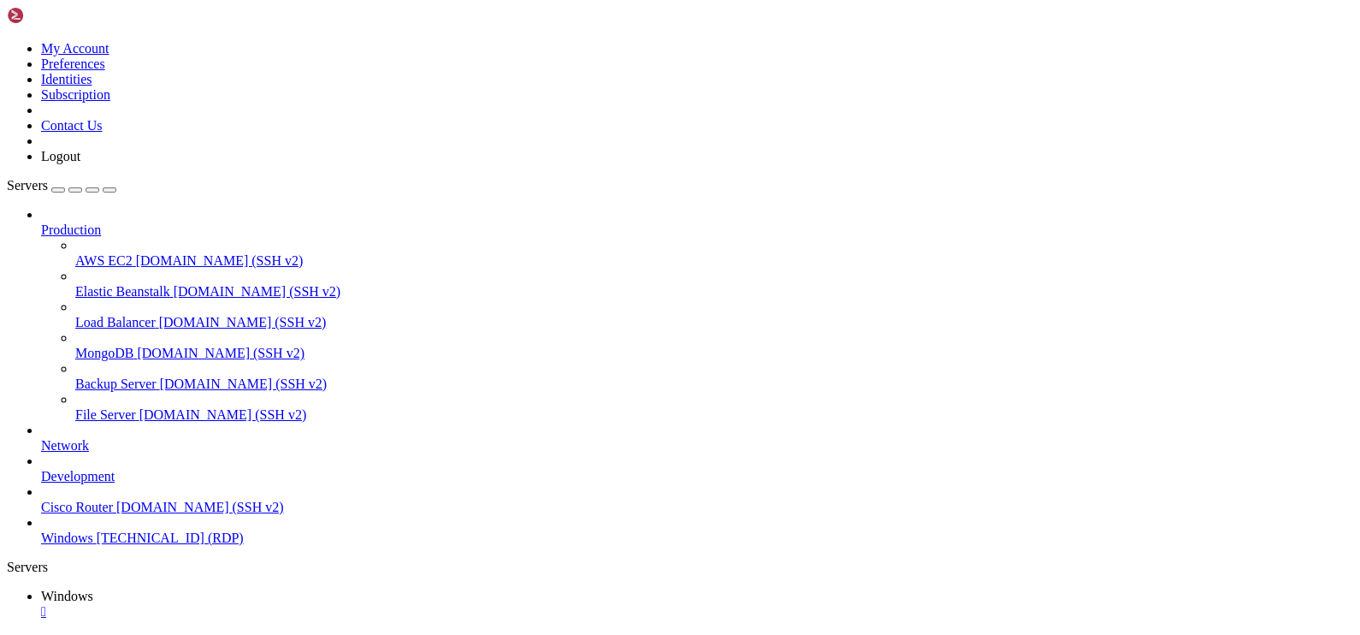
drag, startPoint x: 819, startPoint y: 1216, endPoint x: 661, endPoint y: 852, distance: 397.0
drag, startPoint x: 577, startPoint y: 797, endPoint x: 561, endPoint y: 761, distance: 39.9
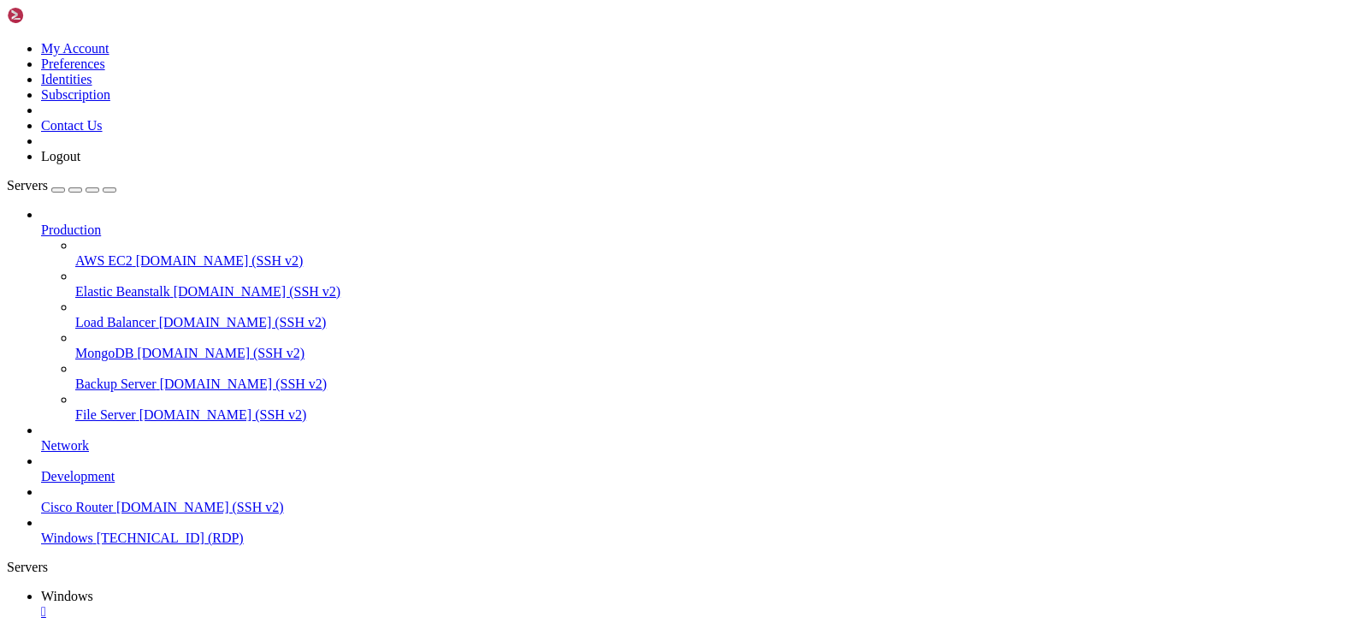
drag, startPoint x: 575, startPoint y: 771, endPoint x: 594, endPoint y: 783, distance: 22.3
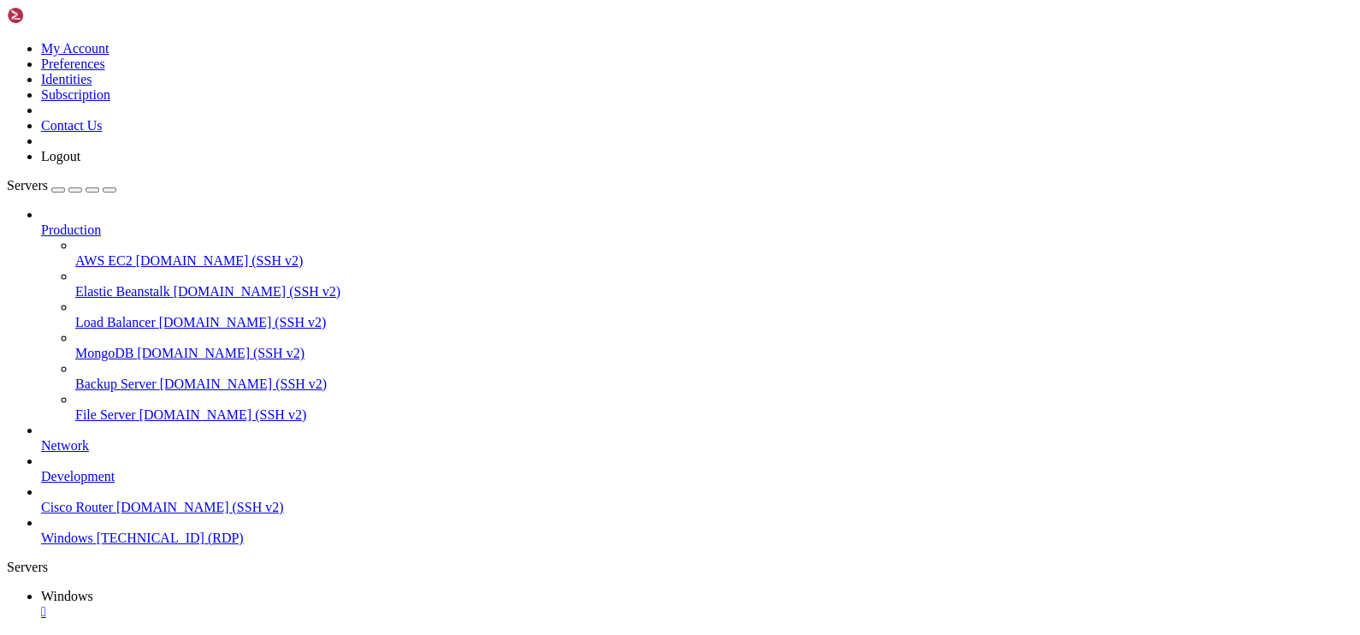
drag, startPoint x: 835, startPoint y: 870, endPoint x: 666, endPoint y: 812, distance: 178.3
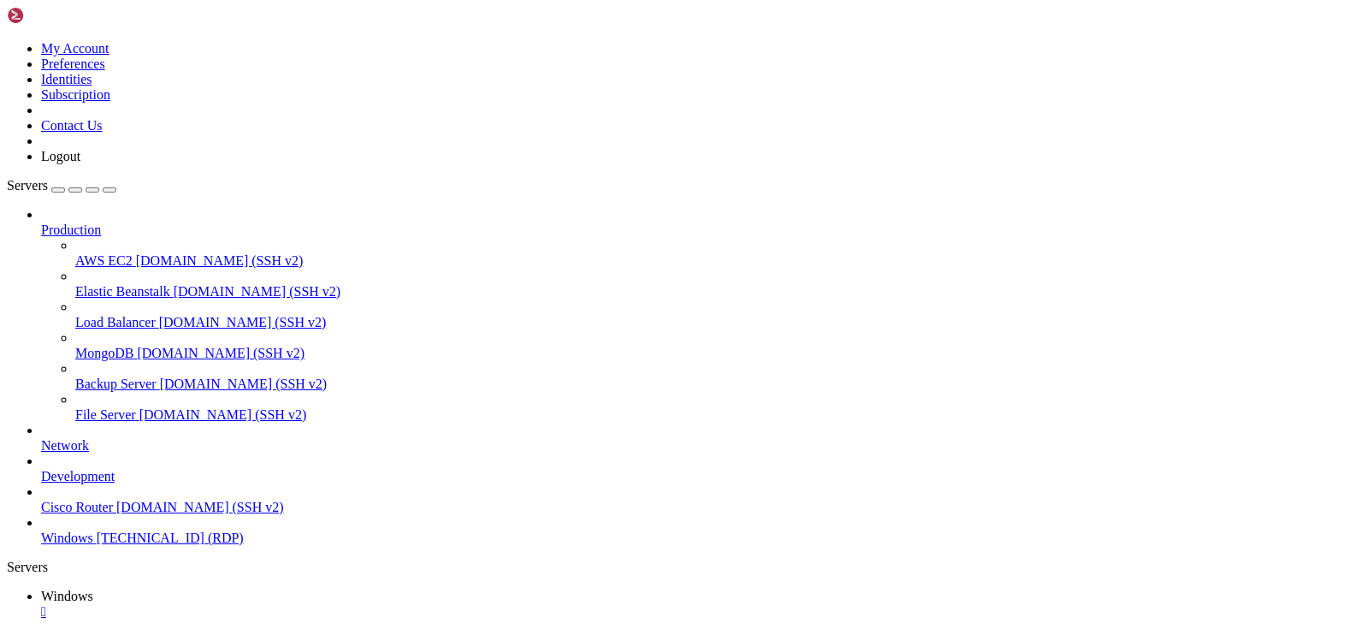
drag, startPoint x: 666, startPoint y: 812, endPoint x: 491, endPoint y: 910, distance: 201.1
drag, startPoint x: 490, startPoint y: 903, endPoint x: 653, endPoint y: 768, distance: 211.4
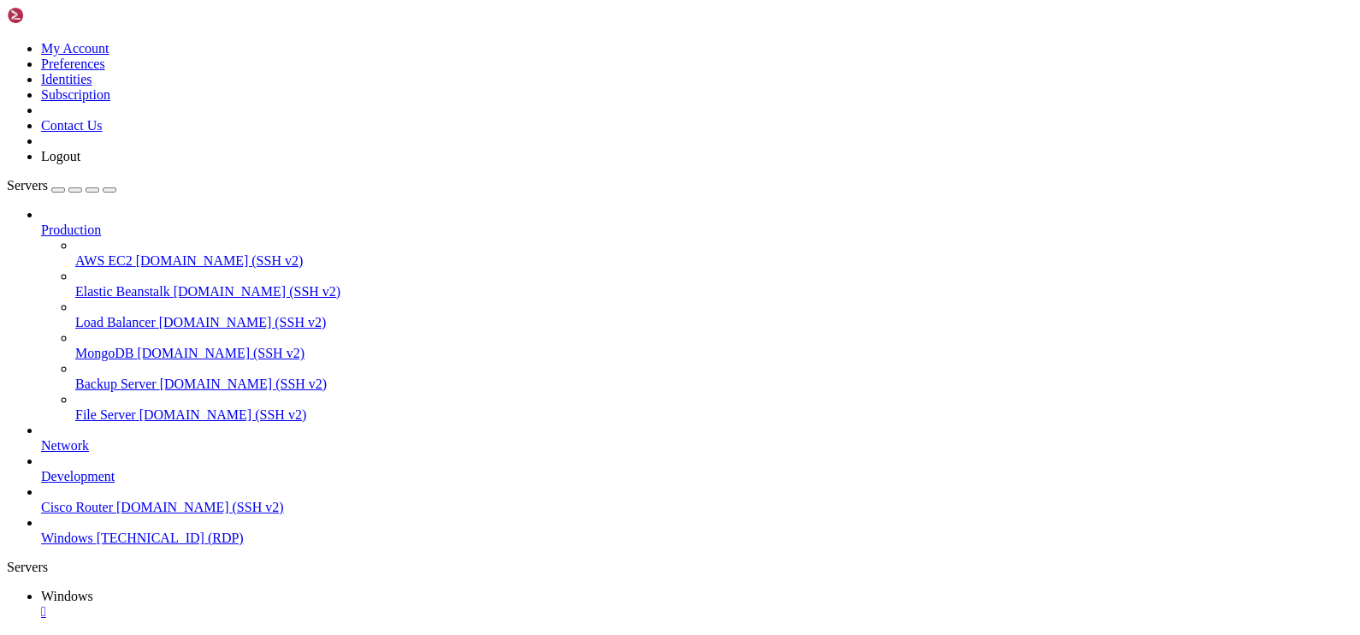
drag, startPoint x: 472, startPoint y: 1233, endPoint x: 459, endPoint y: 1247, distance: 20.0
drag, startPoint x: 301, startPoint y: 1122, endPoint x: 393, endPoint y: 1181, distance: 108.9
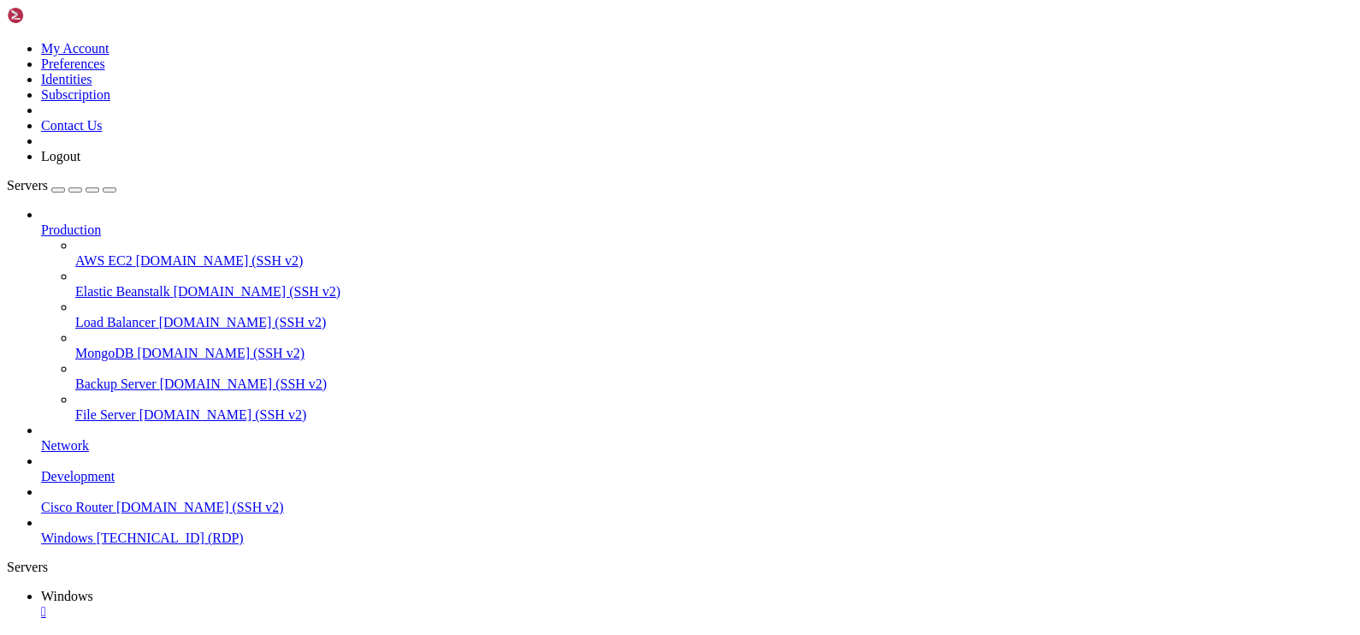
drag, startPoint x: 145, startPoint y: 760, endPoint x: 1034, endPoint y: 777, distance: 889.8
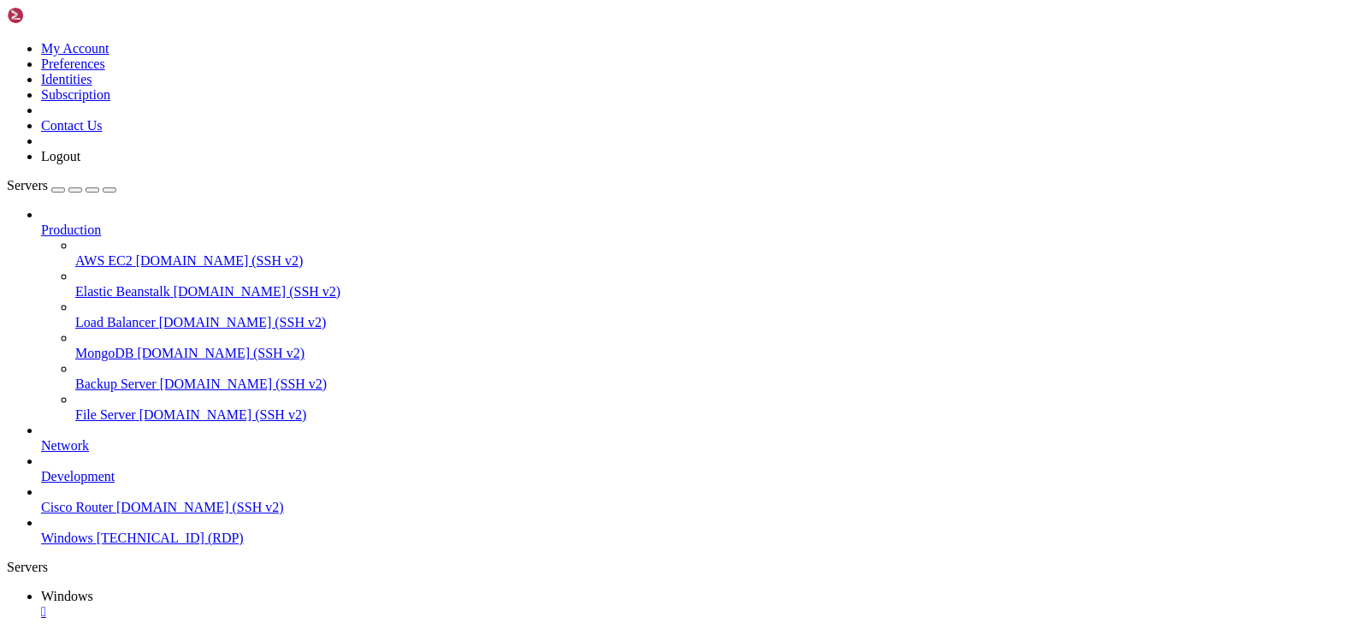
drag, startPoint x: 1075, startPoint y: 786, endPoint x: 1165, endPoint y: 784, distance: 89.9
drag, startPoint x: 417, startPoint y: 928, endPoint x: 325, endPoint y: 932, distance: 91.6
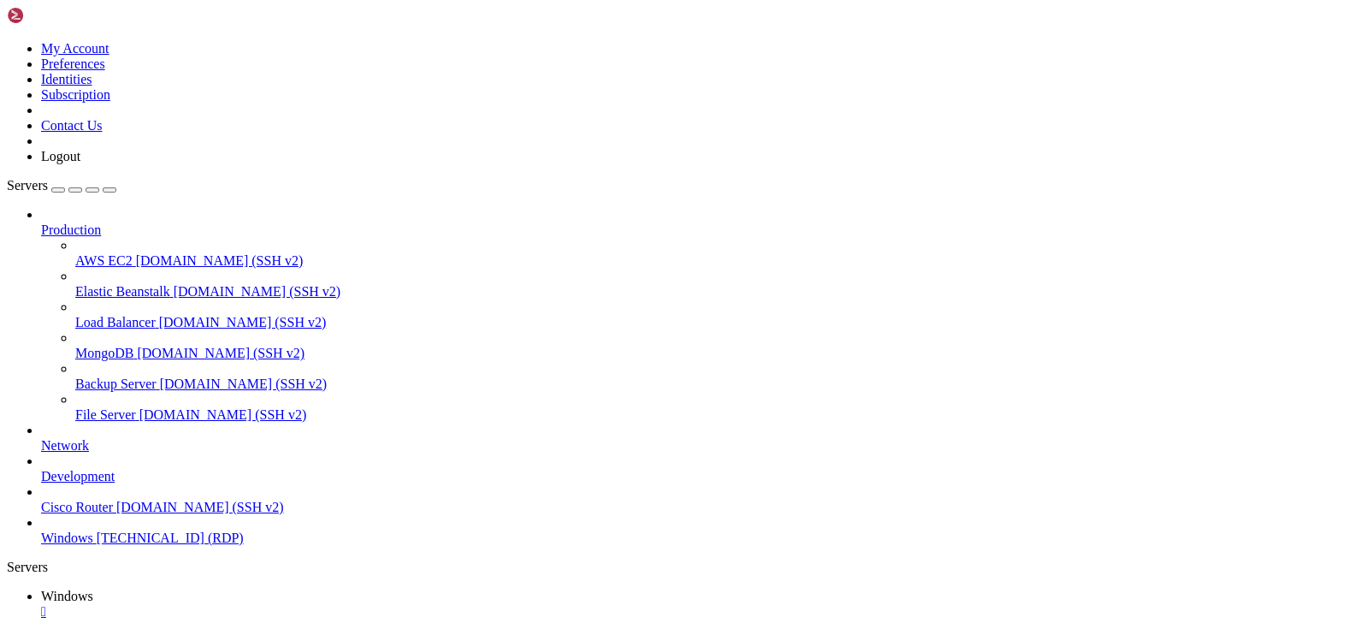
drag, startPoint x: 455, startPoint y: 924, endPoint x: 299, endPoint y: 926, distance: 156.6
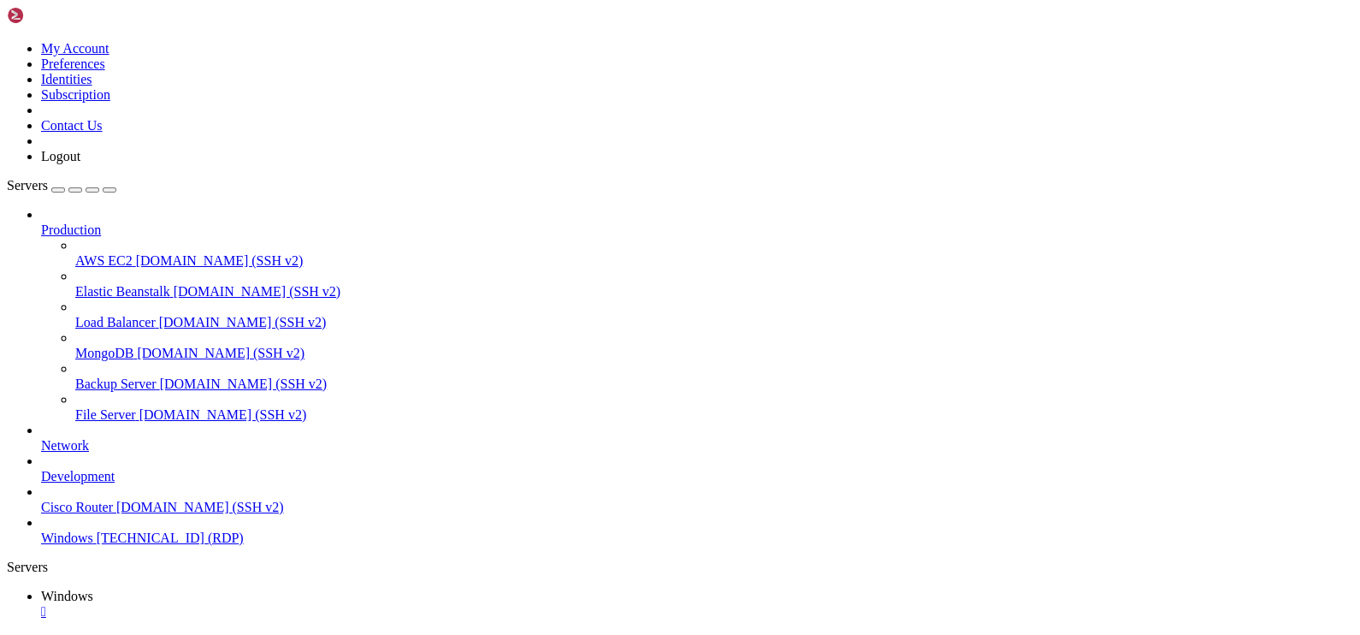
drag, startPoint x: 1176, startPoint y: 784, endPoint x: 908, endPoint y: 785, distance: 268.6
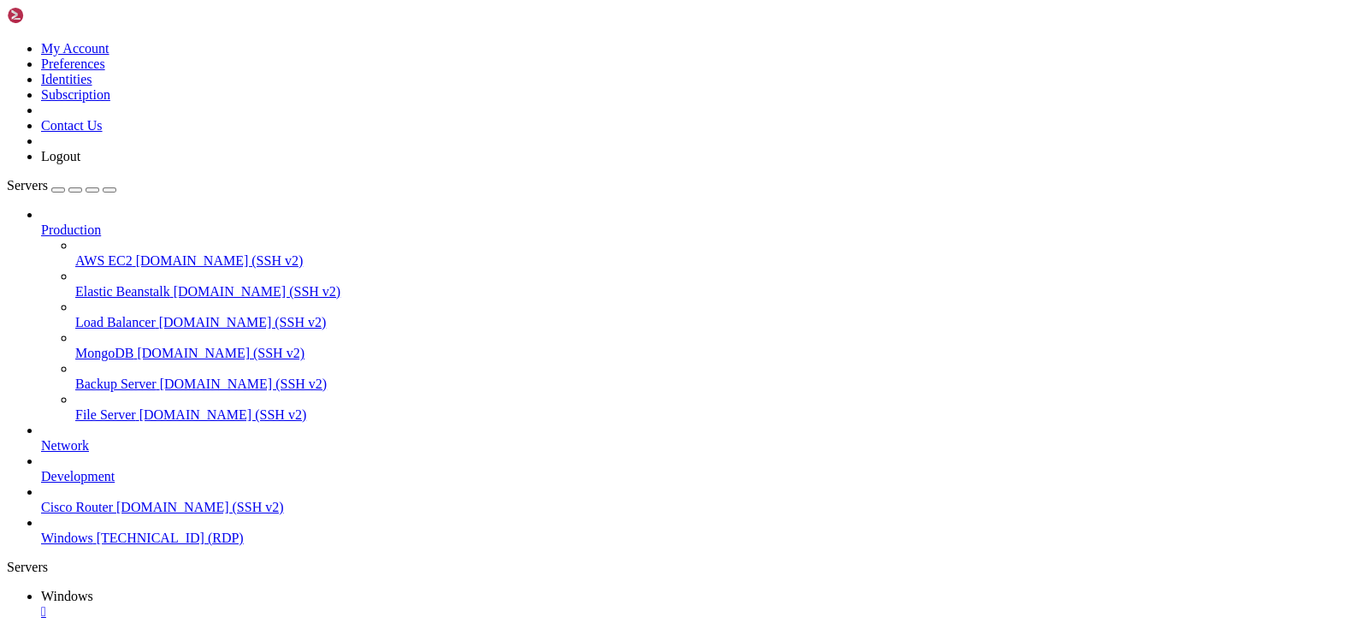
drag, startPoint x: 146, startPoint y: 771, endPoint x: 940, endPoint y: 770, distance: 793.9
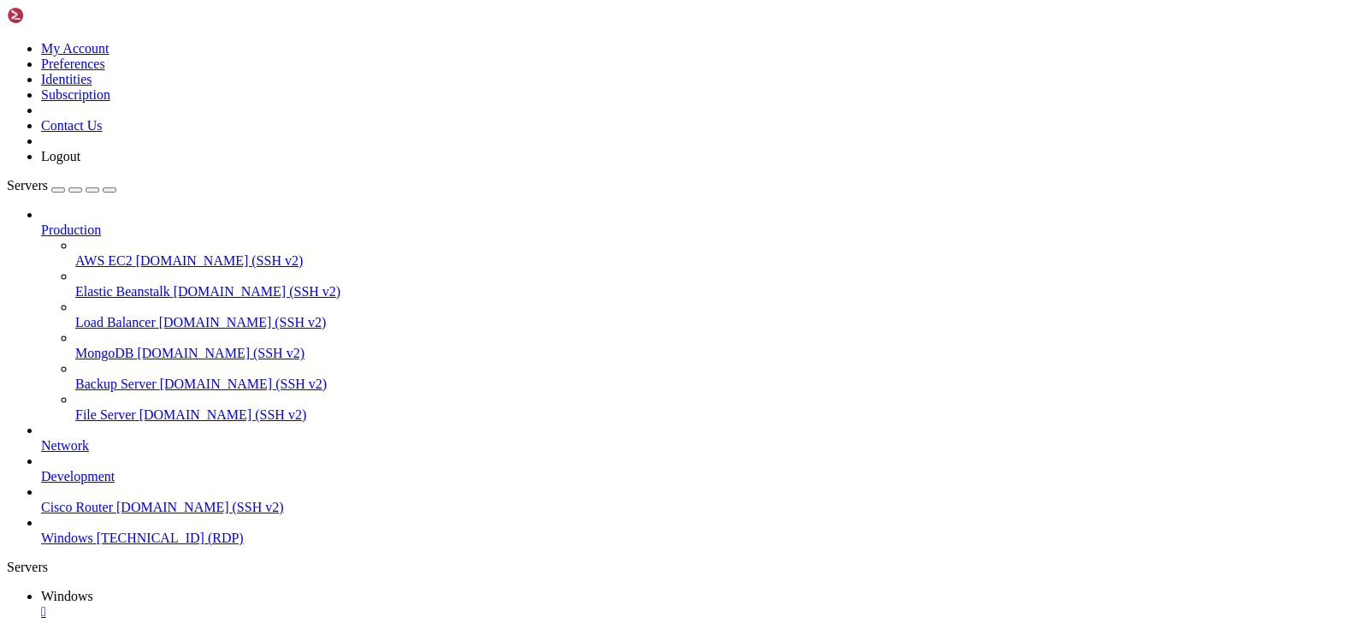
drag, startPoint x: 142, startPoint y: 766, endPoint x: 1163, endPoint y: 783, distance: 1021.6
drag, startPoint x: 903, startPoint y: 761, endPoint x: 1172, endPoint y: 801, distance: 271.6
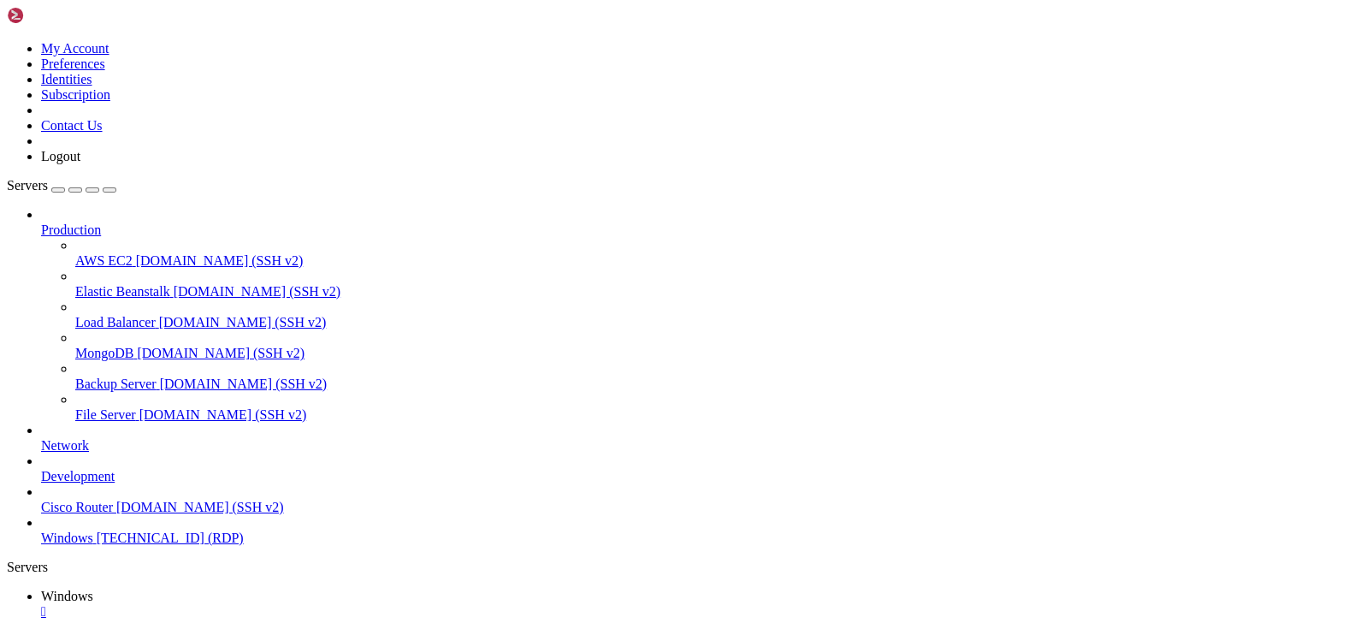
drag, startPoint x: 1169, startPoint y: 796, endPoint x: 962, endPoint y: 762, distance: 209.8
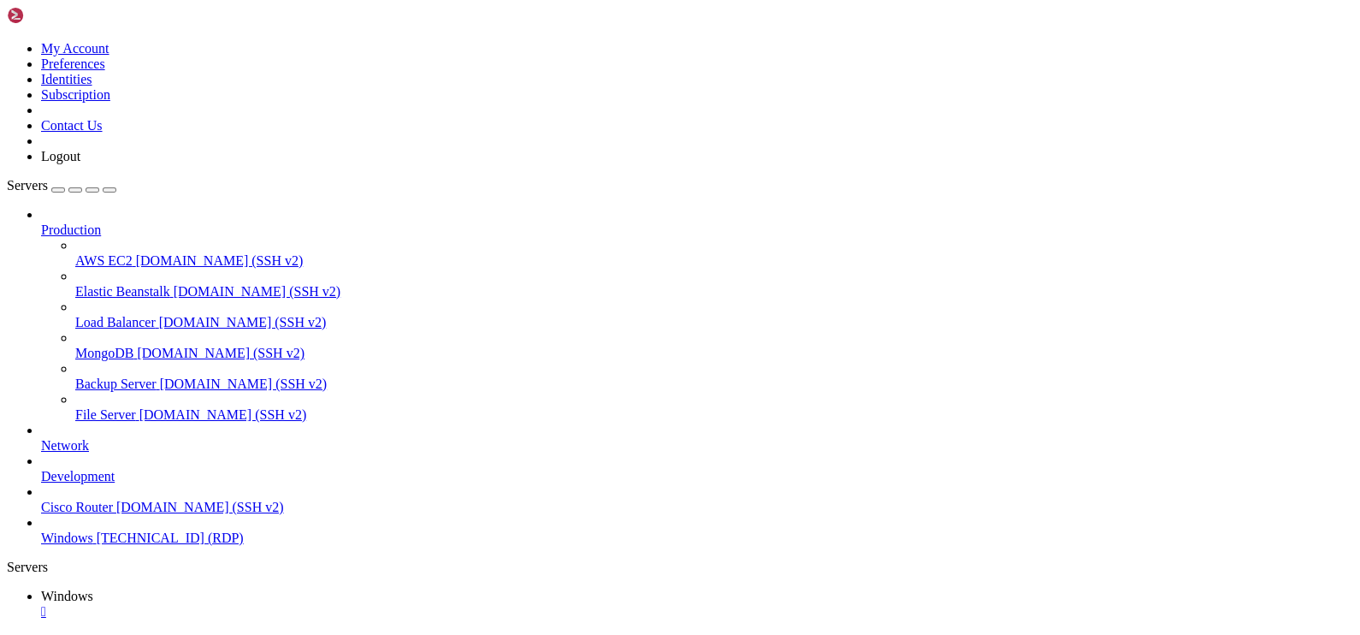
drag, startPoint x: 178, startPoint y: 771, endPoint x: 904, endPoint y: 778, distance: 726.3
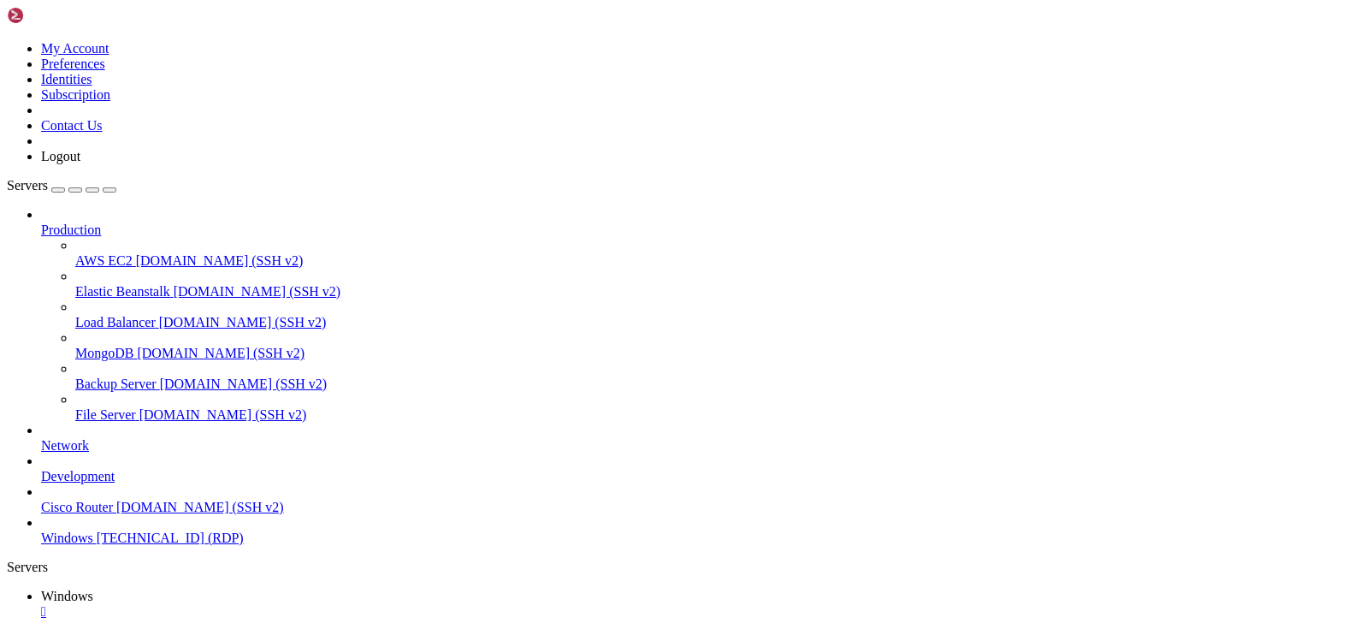
drag, startPoint x: 133, startPoint y: 769, endPoint x: 1028, endPoint y: 766, distance: 895.7
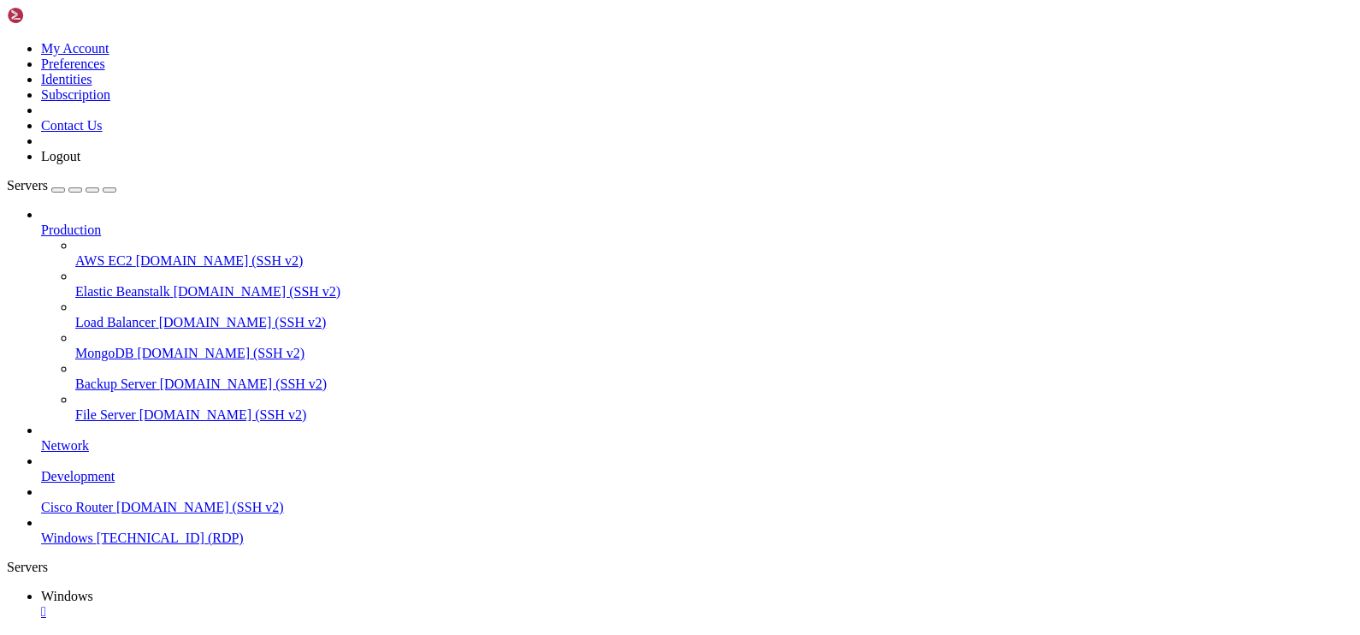
drag, startPoint x: 836, startPoint y: 876, endPoint x: 806, endPoint y: 1257, distance: 381.9
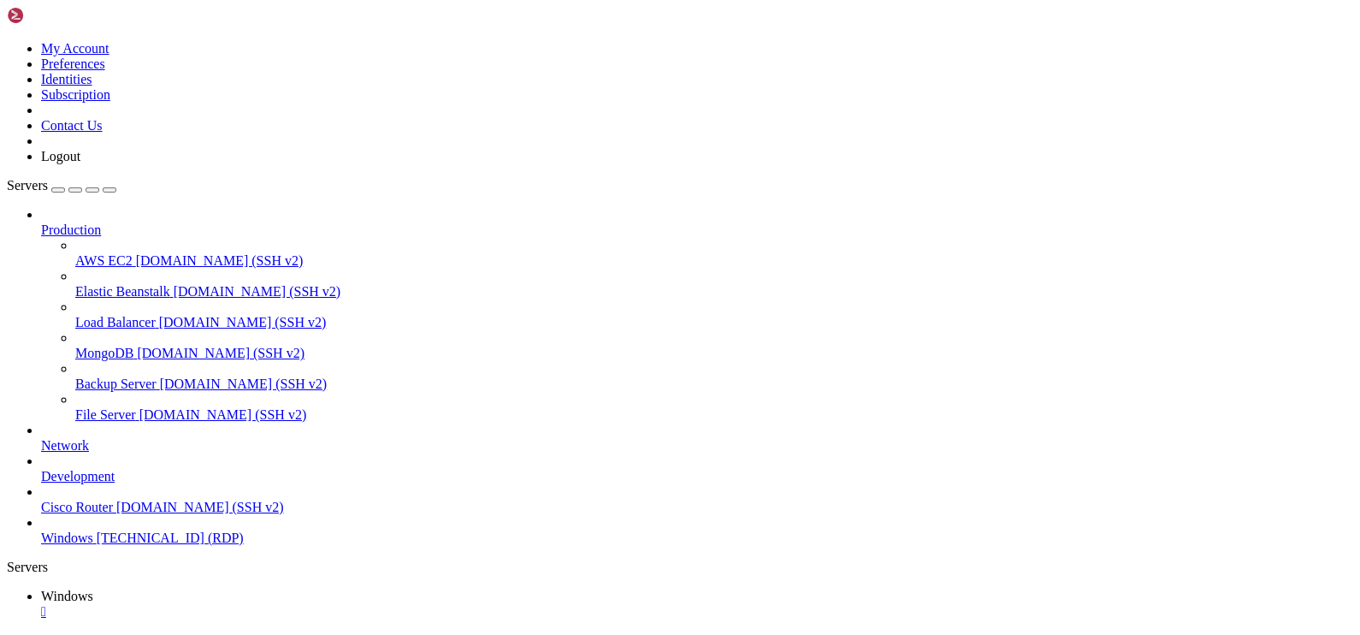
drag, startPoint x: 604, startPoint y: 938, endPoint x: 598, endPoint y: 835, distance: 103.7
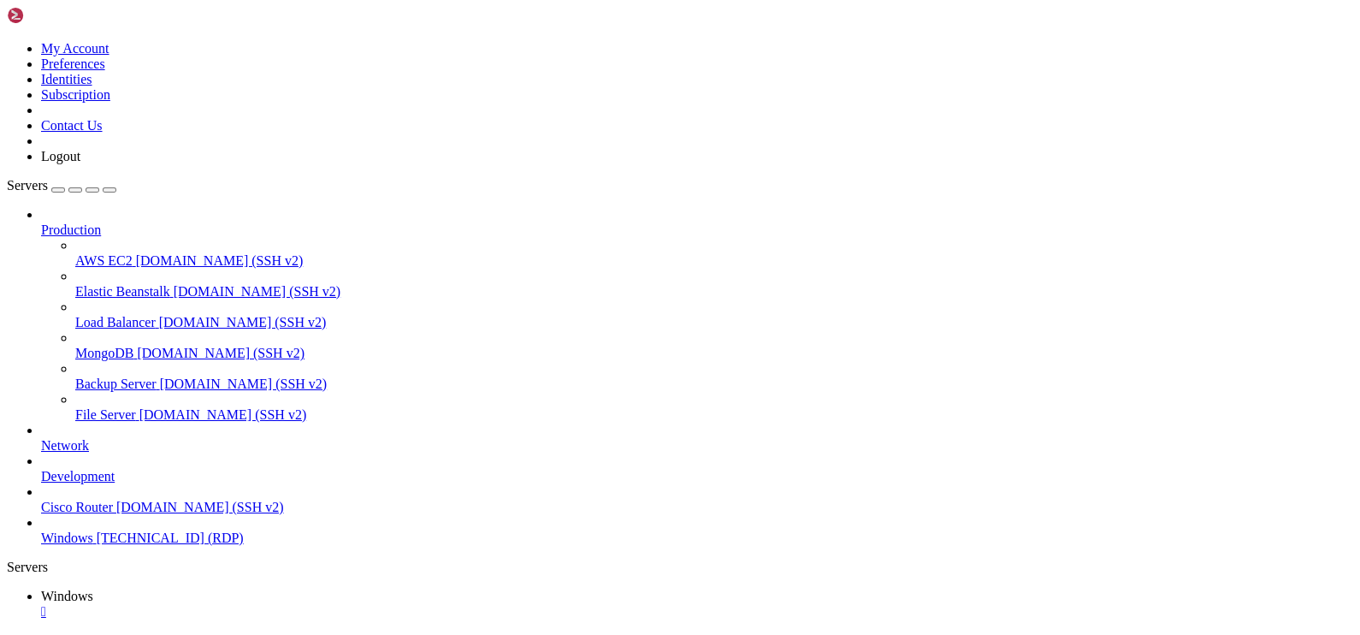
drag, startPoint x: 1207, startPoint y: 913, endPoint x: 1212, endPoint y: 892, distance: 21.2
drag, startPoint x: 1209, startPoint y: 762, endPoint x: 675, endPoint y: 778, distance: 534.1
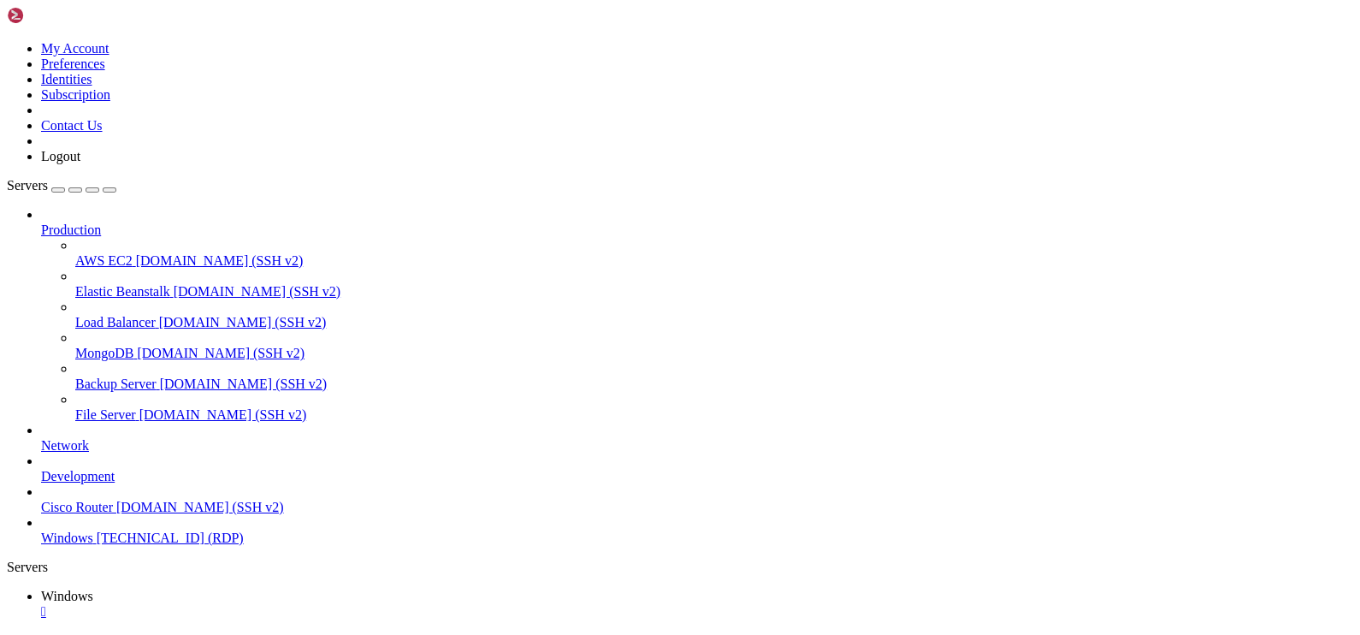
drag, startPoint x: 644, startPoint y: 803, endPoint x: 1067, endPoint y: 809, distance: 422.6
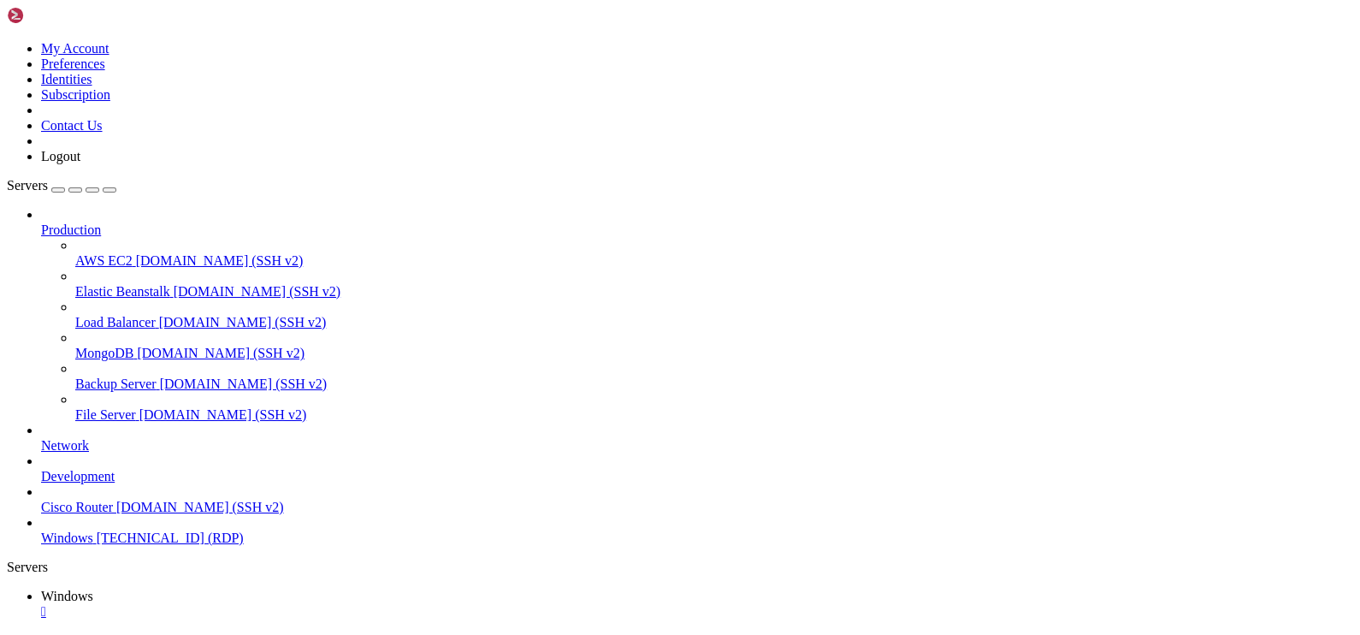
drag, startPoint x: 561, startPoint y: 949, endPoint x: 626, endPoint y: 957, distance: 65.6
drag, startPoint x: 669, startPoint y: 784, endPoint x: 761, endPoint y: 784, distance: 92.4
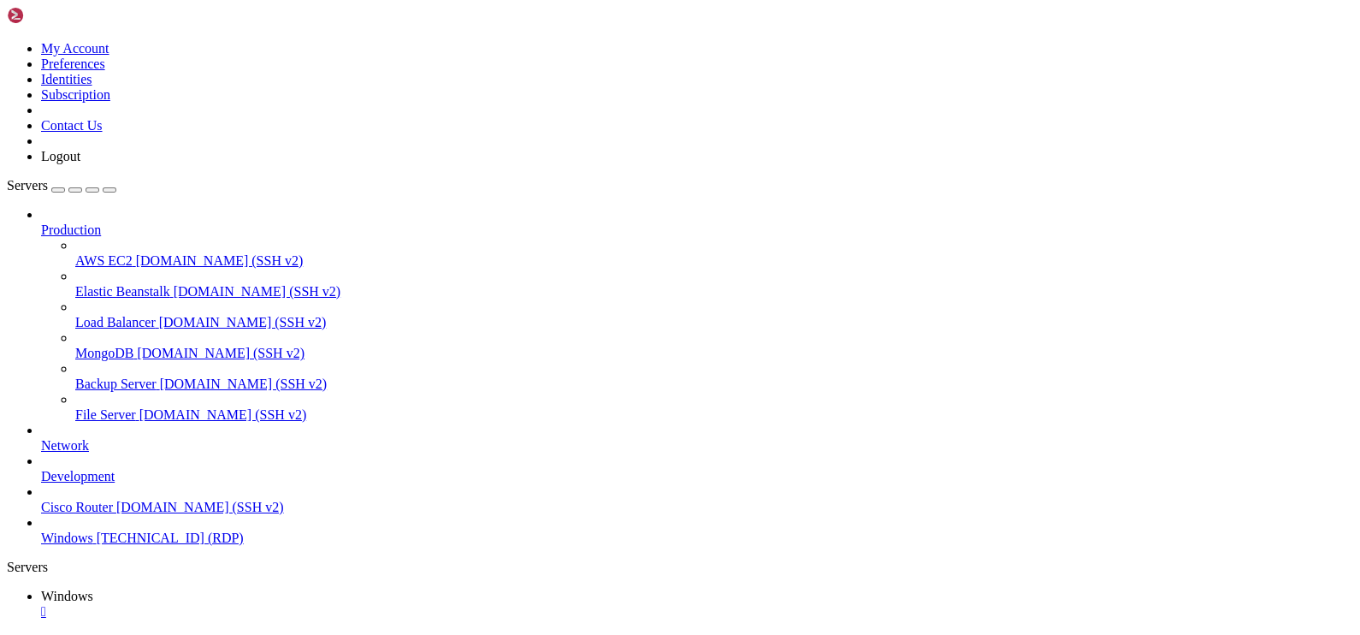
drag, startPoint x: 704, startPoint y: 946, endPoint x: 686, endPoint y: 836, distance: 111.8
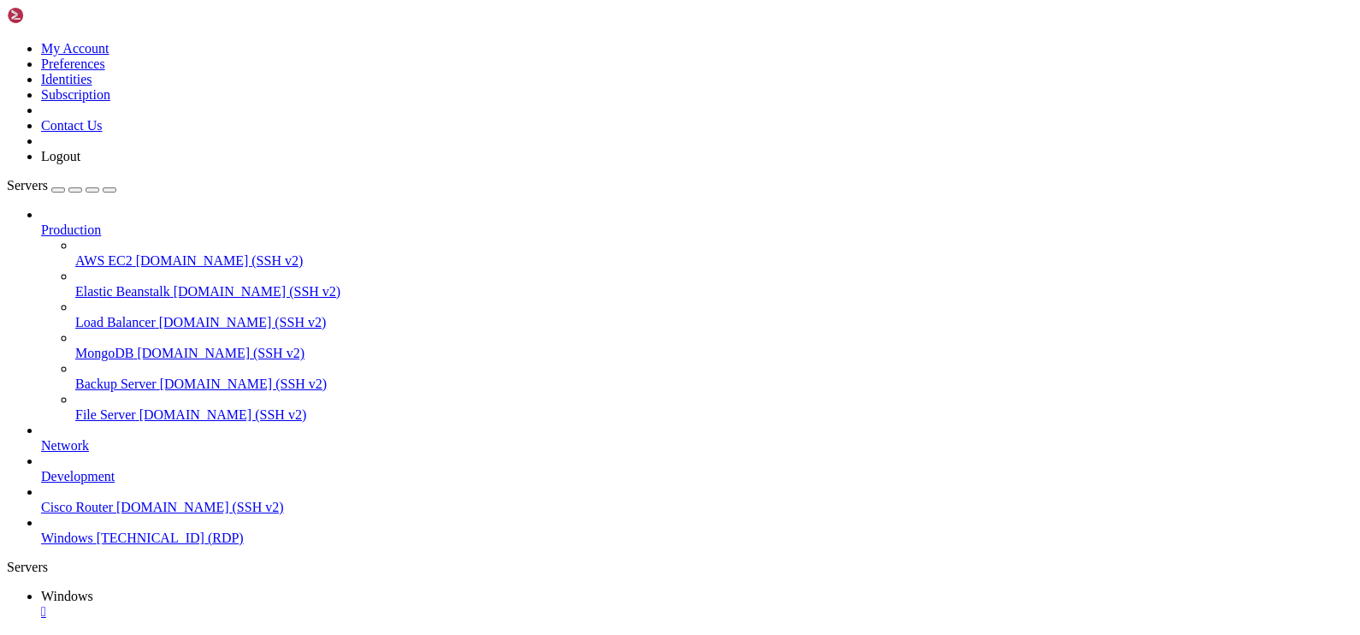
drag, startPoint x: 130, startPoint y: 767, endPoint x: 992, endPoint y: 775, distance: 862.3
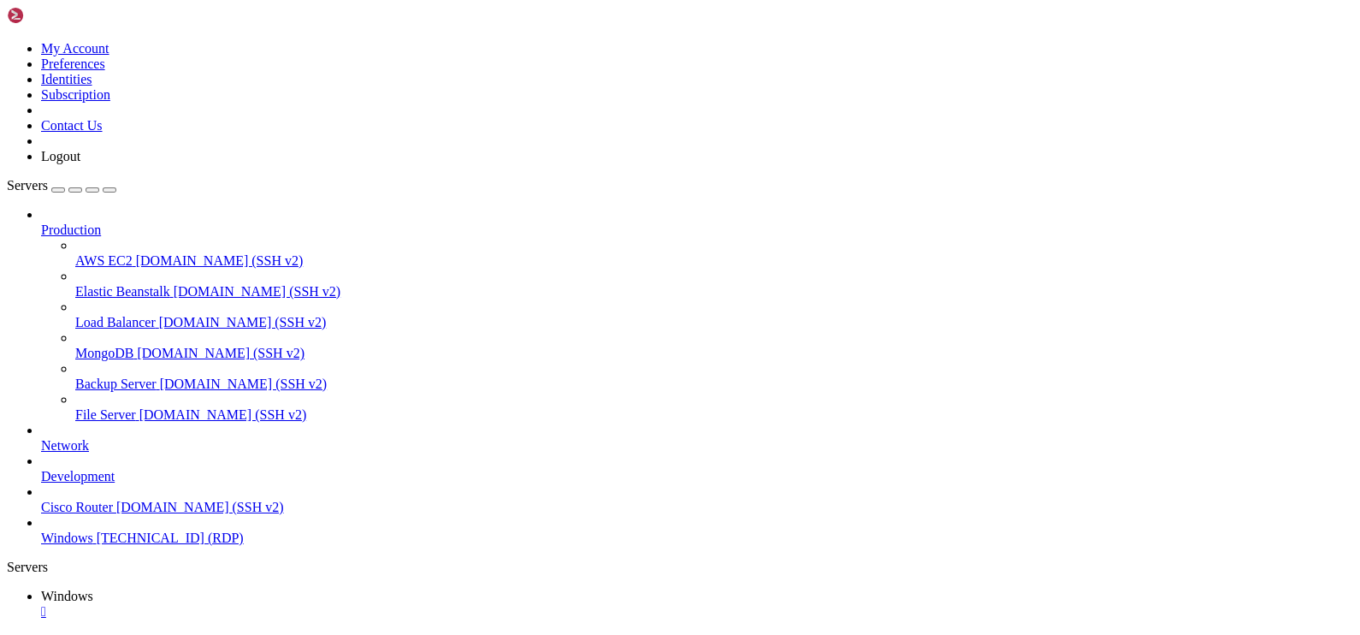
drag, startPoint x: 381, startPoint y: 1213, endPoint x: 200, endPoint y: 636, distance: 605.0
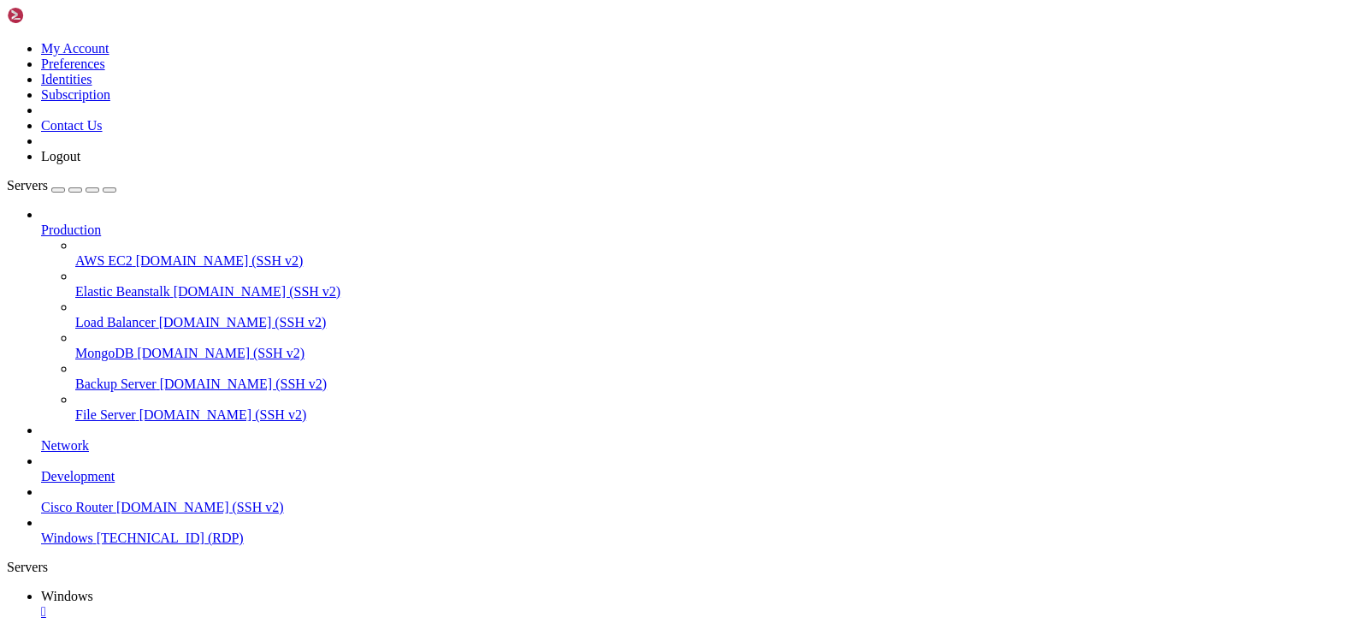
drag, startPoint x: 421, startPoint y: 1169, endPoint x: 197, endPoint y: 968, distance: 300.5
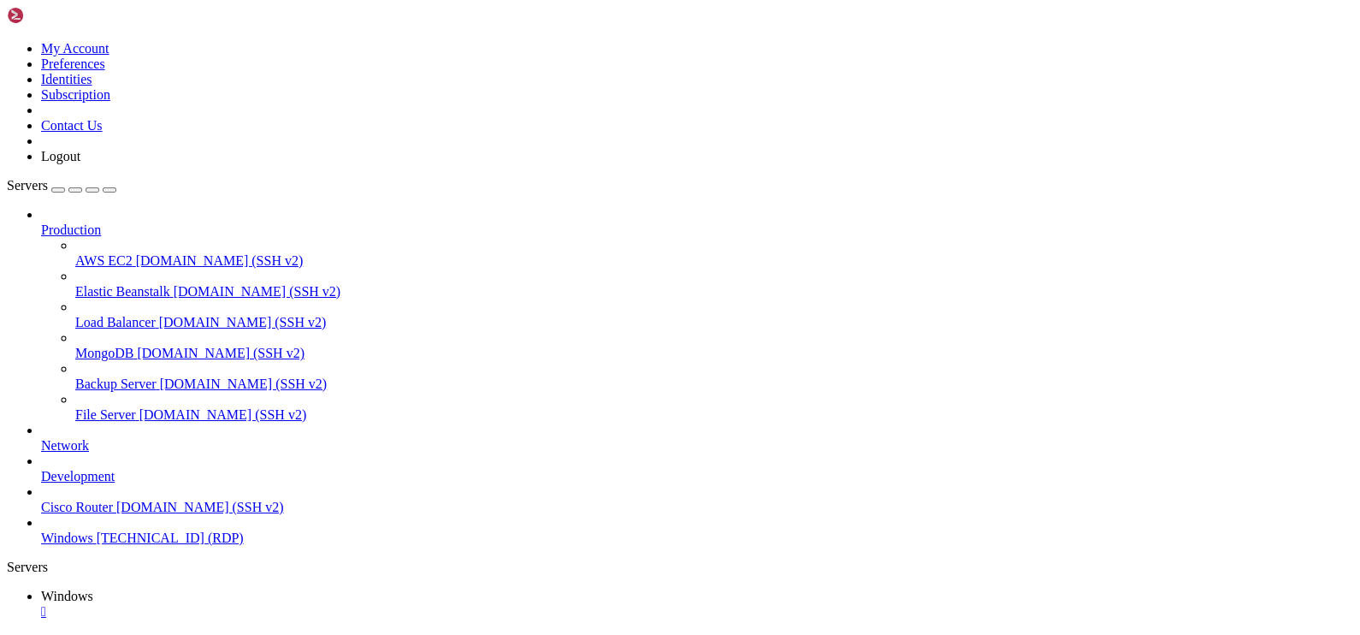
drag, startPoint x: 160, startPoint y: 769, endPoint x: 1044, endPoint y: 765, distance: 883.7
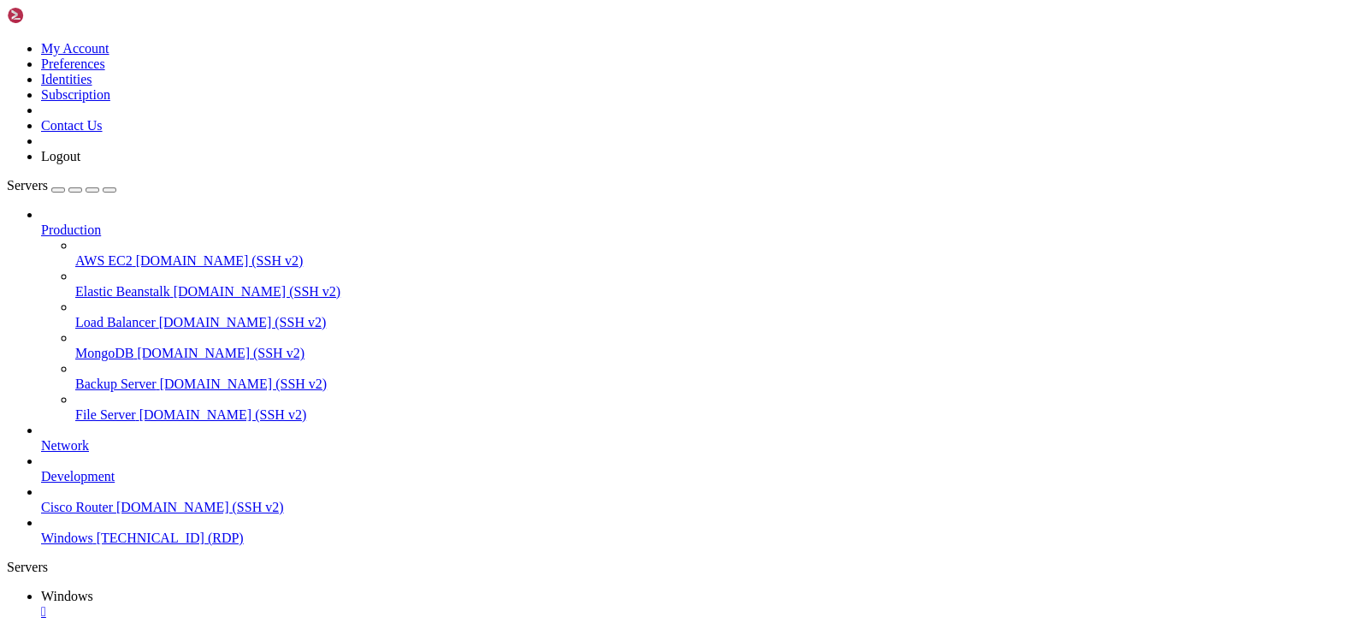
drag, startPoint x: 126, startPoint y: 771, endPoint x: 1056, endPoint y: 826, distance: 931.5
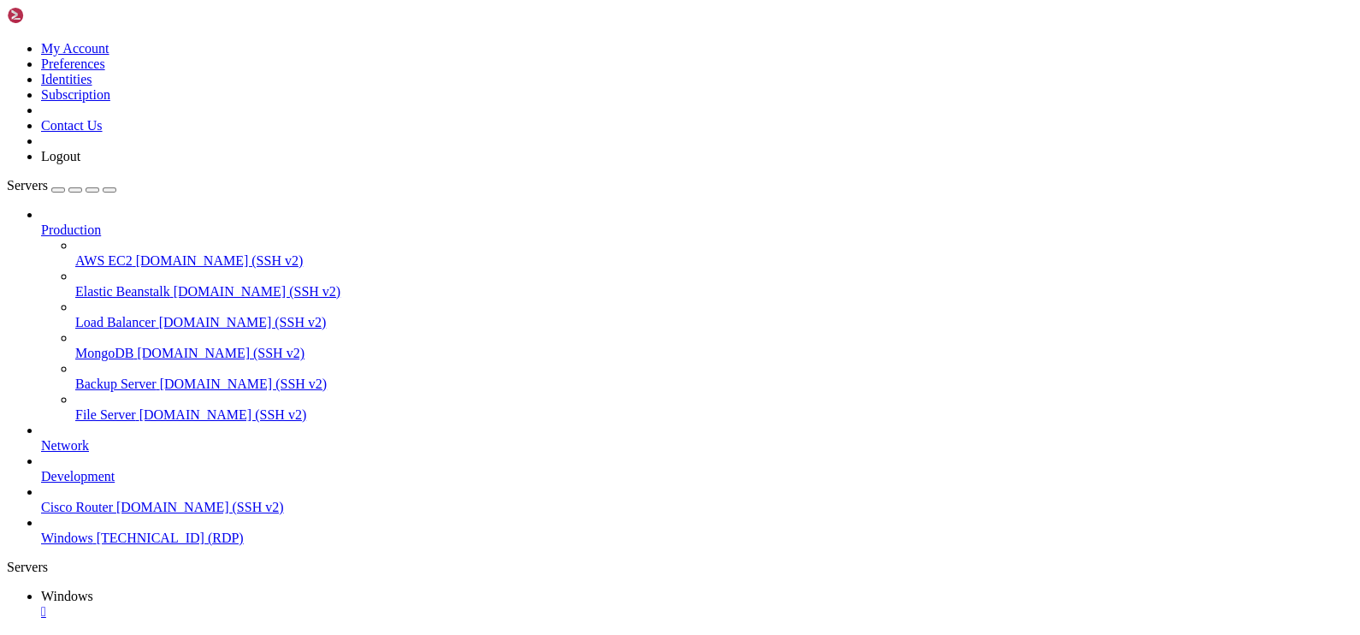
drag, startPoint x: 926, startPoint y: 1227, endPoint x: 920, endPoint y: 864, distance: 362.8
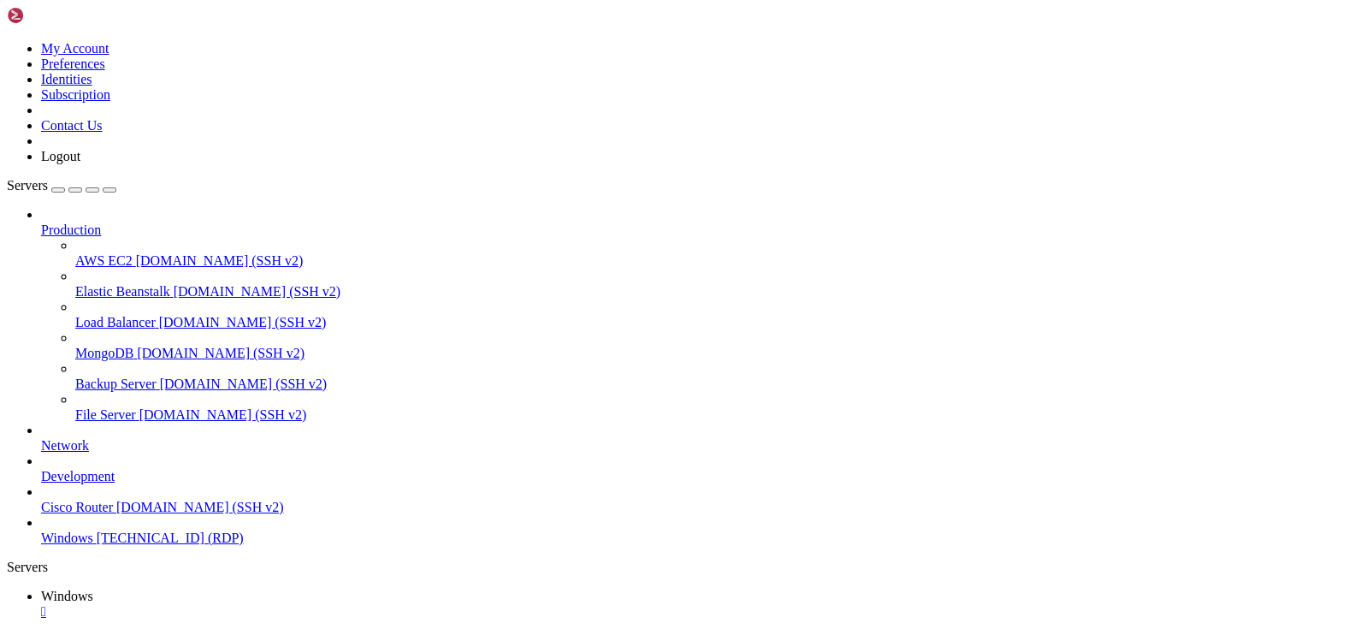
drag, startPoint x: 648, startPoint y: 886, endPoint x: 692, endPoint y: 835, distance: 67.4
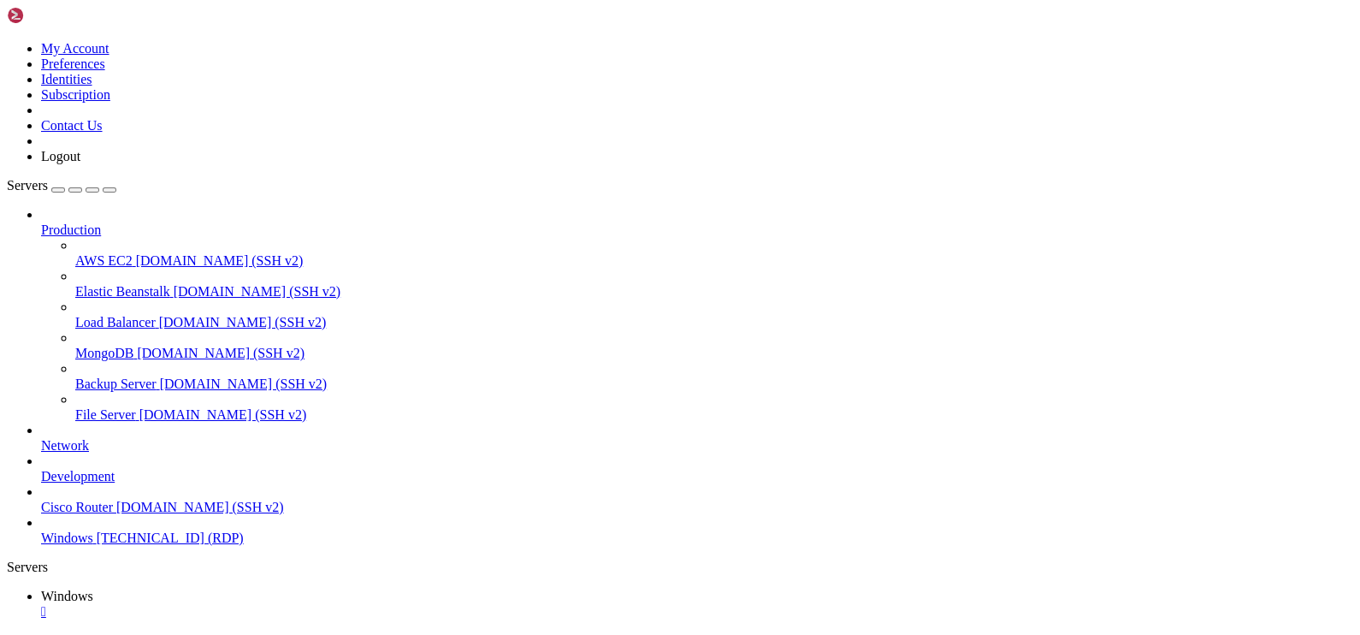
drag, startPoint x: 126, startPoint y: 772, endPoint x: 1001, endPoint y: 780, distance: 875.2
